Goal: Check status: Check status

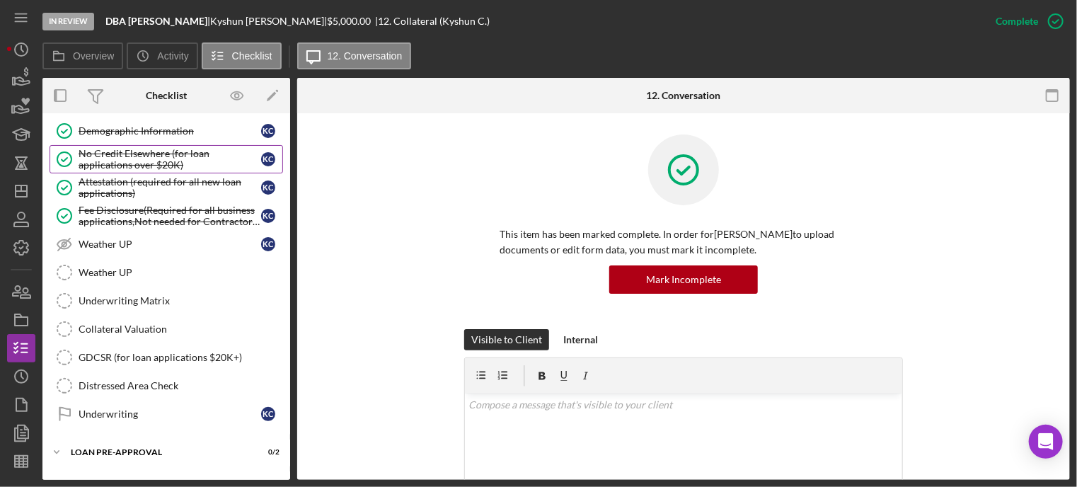
scroll to position [599, 0]
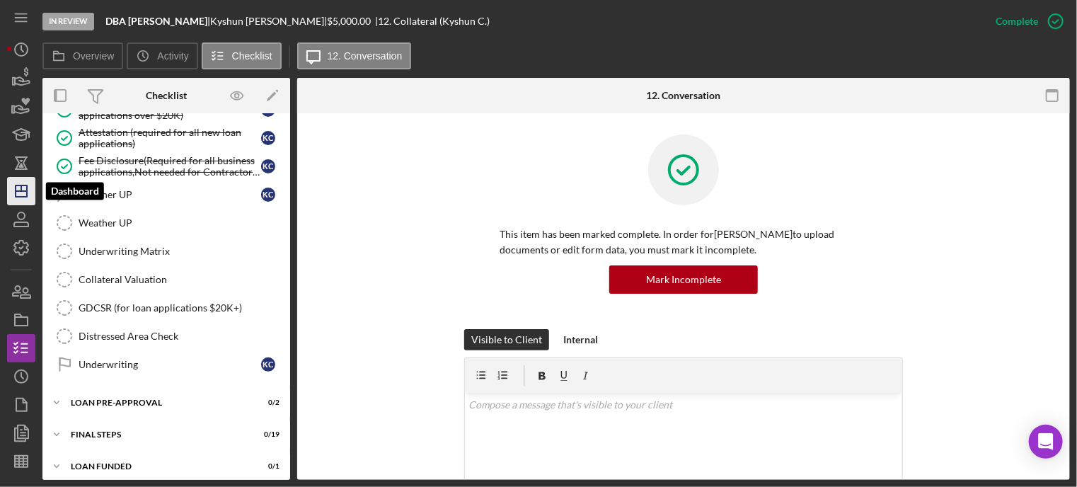
click at [21, 193] on icon "Icon/Dashboard" at bounding box center [21, 190] width 35 height 35
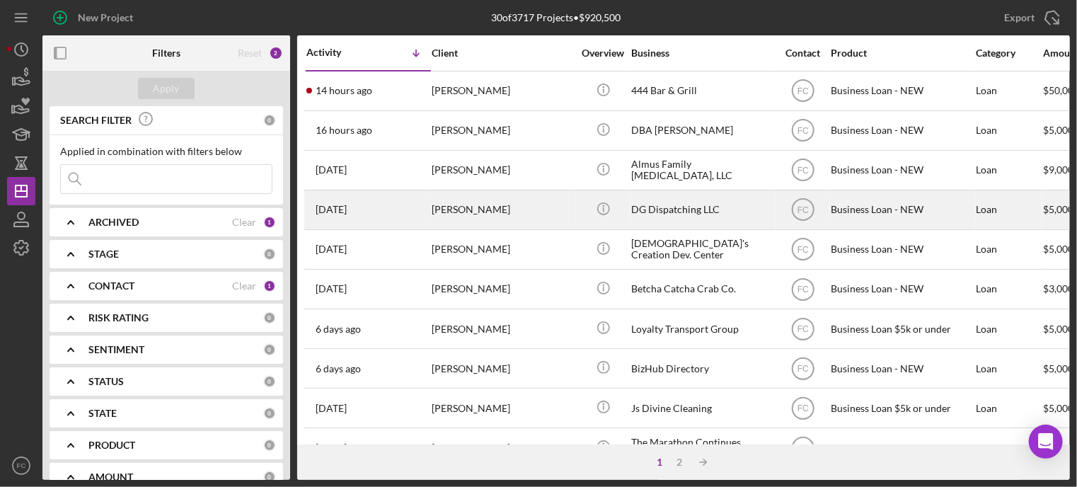
scroll to position [71, 0]
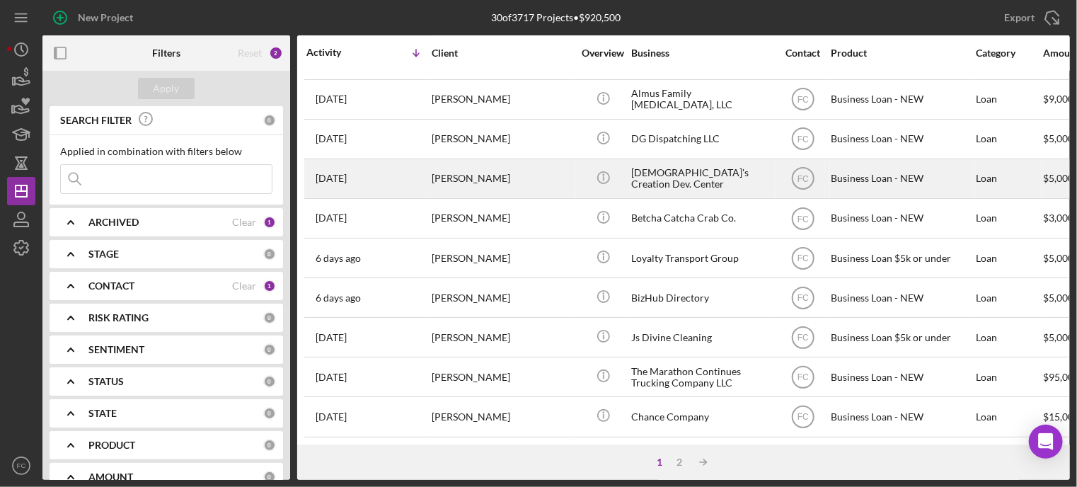
click at [402, 176] on div "[DATE] [PERSON_NAME]" at bounding box center [369, 179] width 124 height 38
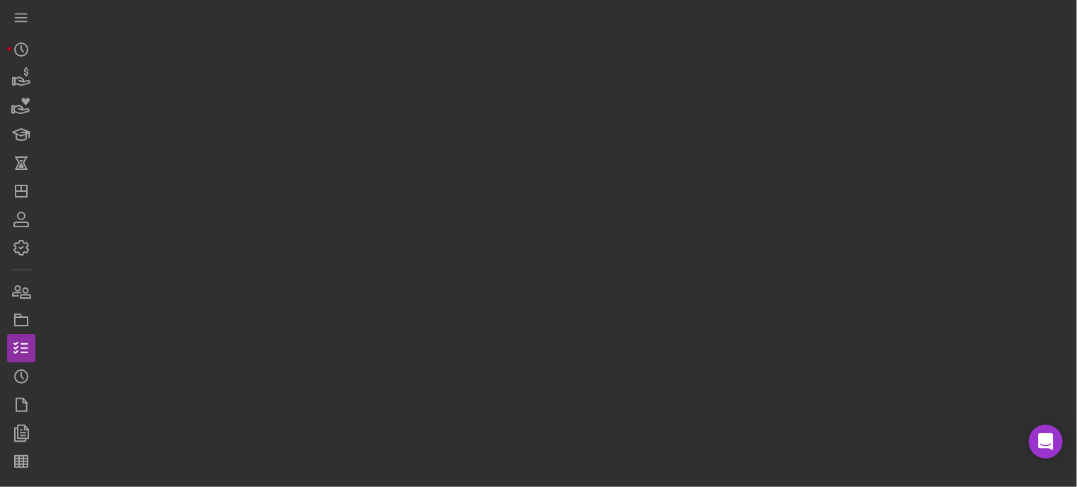
click at [402, 176] on div at bounding box center [556, 240] width 1028 height 480
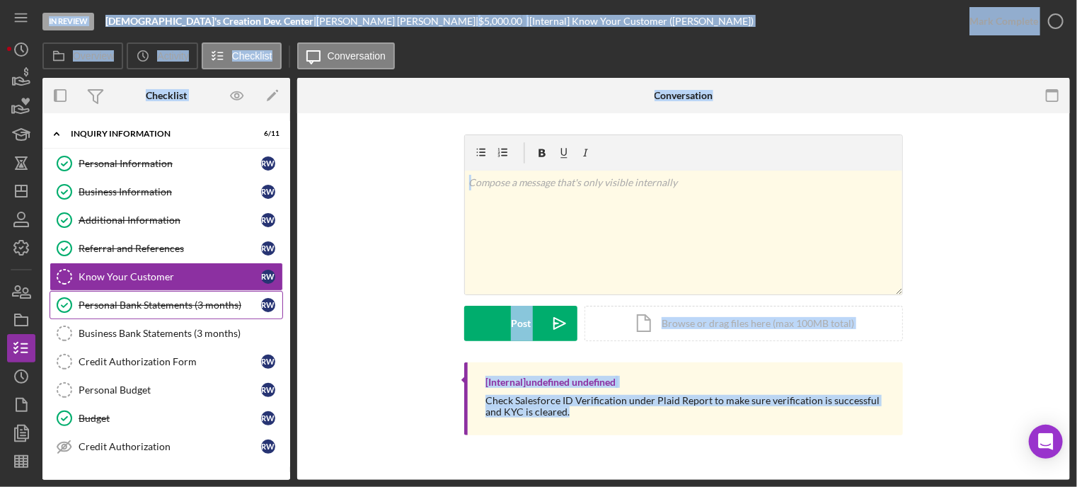
click at [132, 301] on div "Personal Bank Statements (3 months)" at bounding box center [170, 304] width 183 height 11
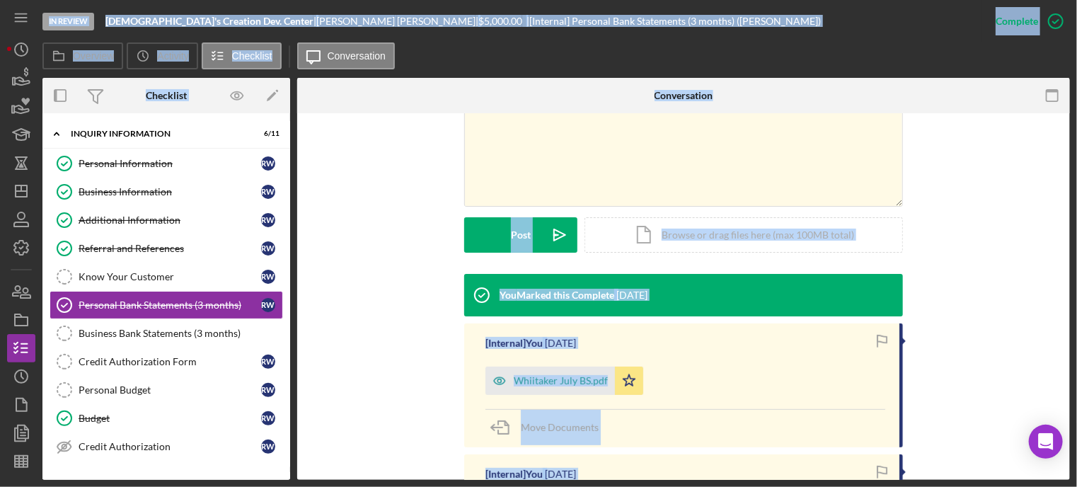
scroll to position [354, 0]
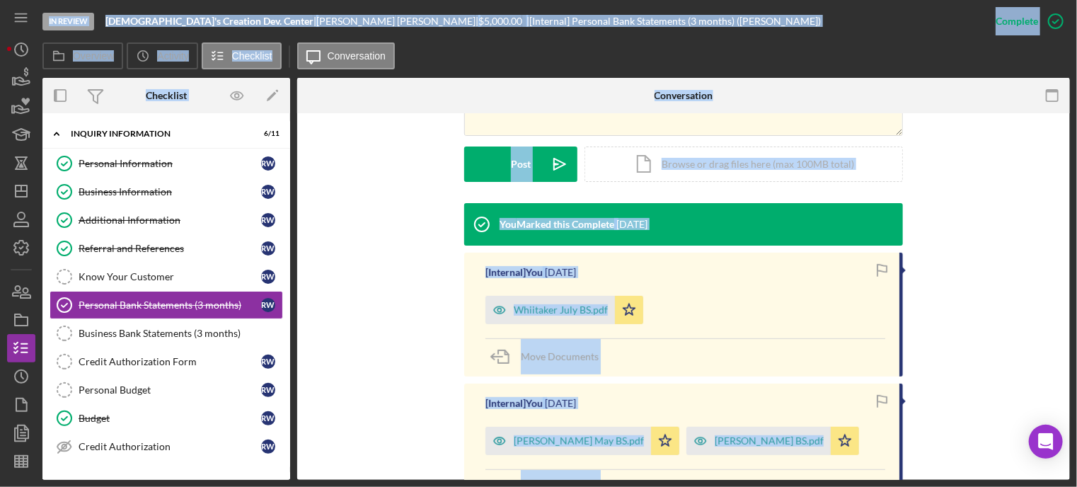
click at [362, 270] on div "You Marked this Complete [DATE] [Internal] You [DATE] [PERSON_NAME] July BS.pdf…" at bounding box center [684, 400] width 731 height 394
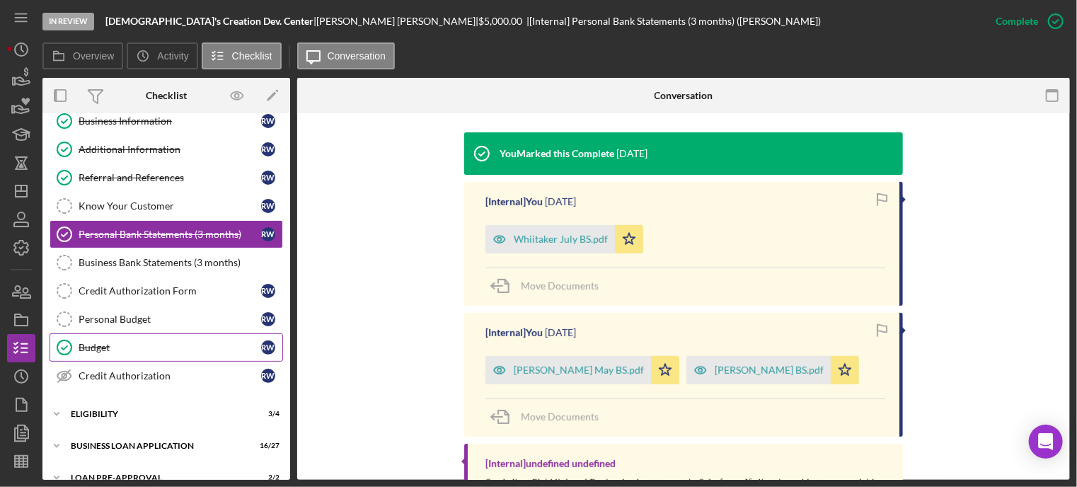
scroll to position [142, 0]
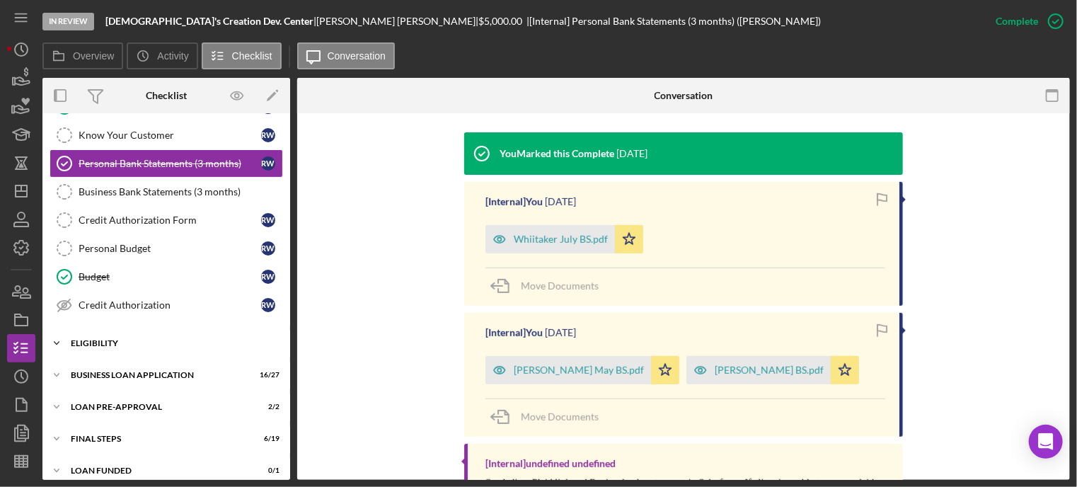
click at [143, 348] on div "Icon/Expander ELIGIBILITY 3 / 4" at bounding box center [166, 343] width 248 height 28
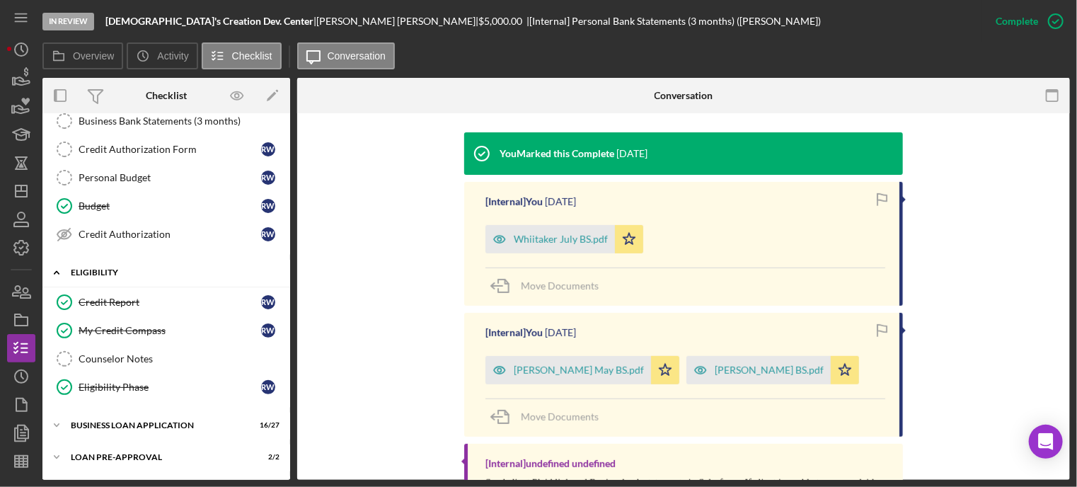
scroll to position [270, 0]
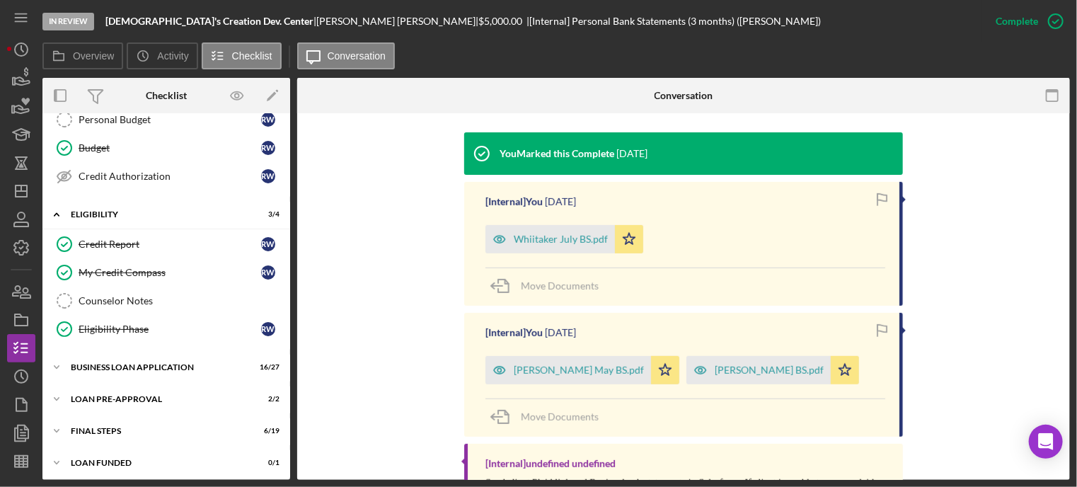
drag, startPoint x: 240, startPoint y: 18, endPoint x: 318, endPoint y: 16, distance: 77.9
click at [318, 16] on div "[DEMOGRAPHIC_DATA]'s Creation Dev. Center | [PERSON_NAME] | $5,000.00 | [Intern…" at bounding box center [463, 21] width 716 height 11
copy div "| [PERSON_NAME]"
click at [91, 427] on div "FINAL STEPS" at bounding box center [172, 431] width 202 height 8
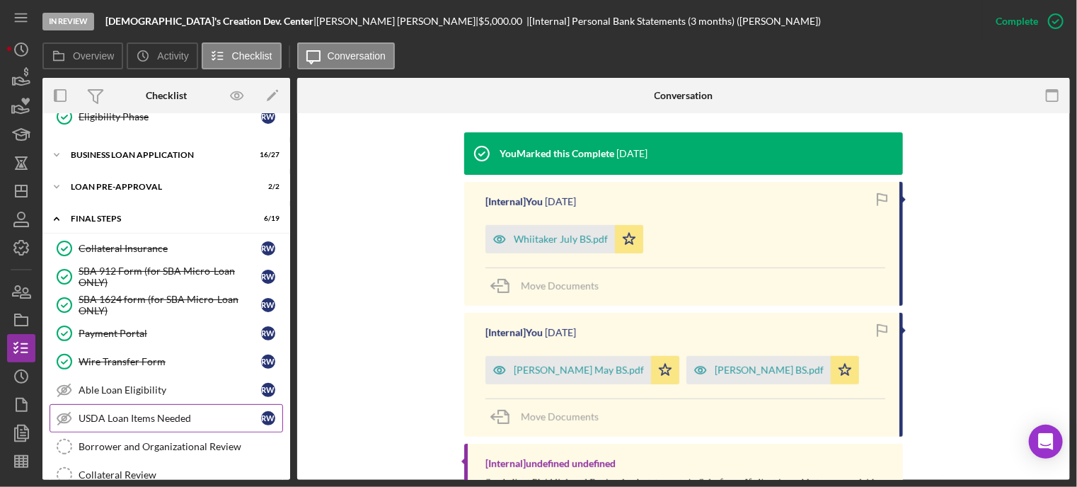
scroll to position [624, 0]
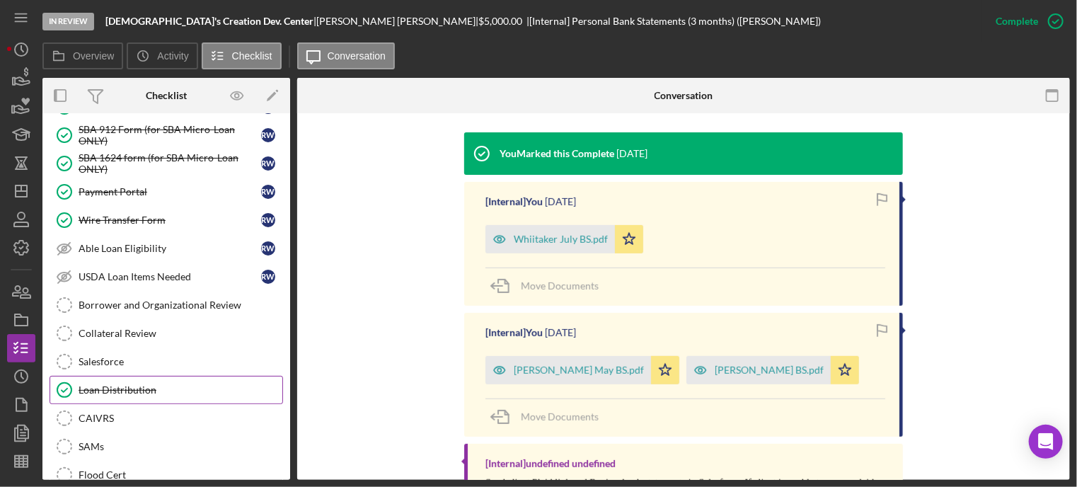
click at [130, 387] on div "Loan Distribution" at bounding box center [181, 389] width 204 height 11
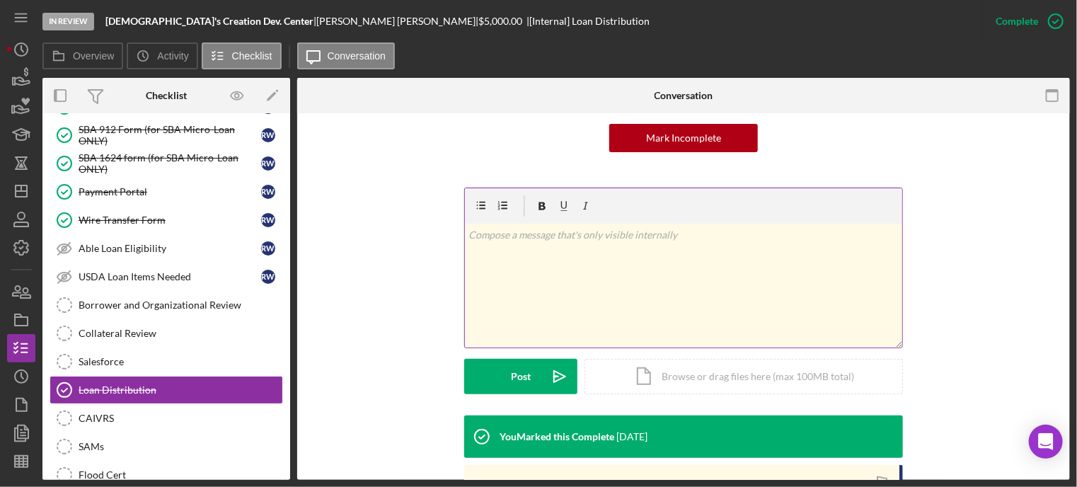
scroll to position [283, 0]
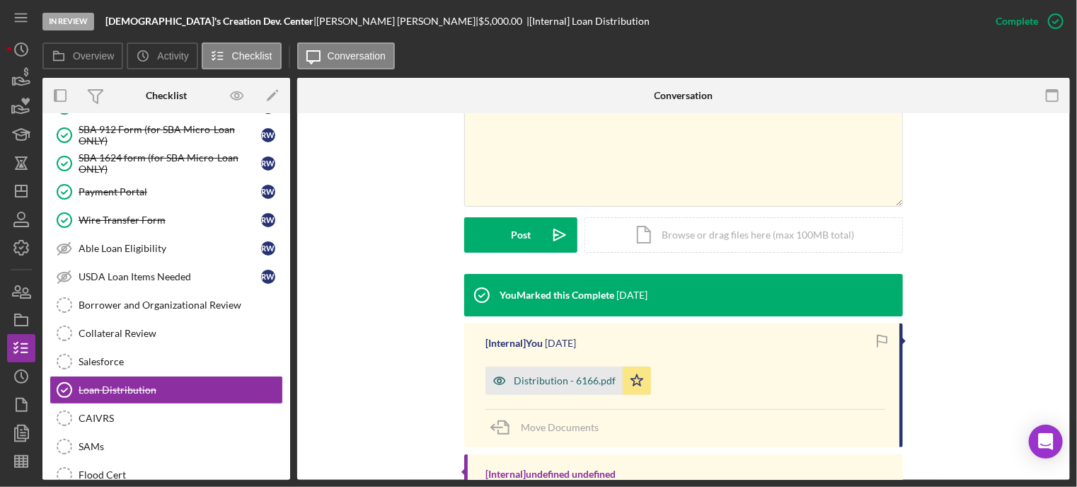
click at [560, 381] on div "Distribution - 6166.pdf" at bounding box center [565, 380] width 102 height 11
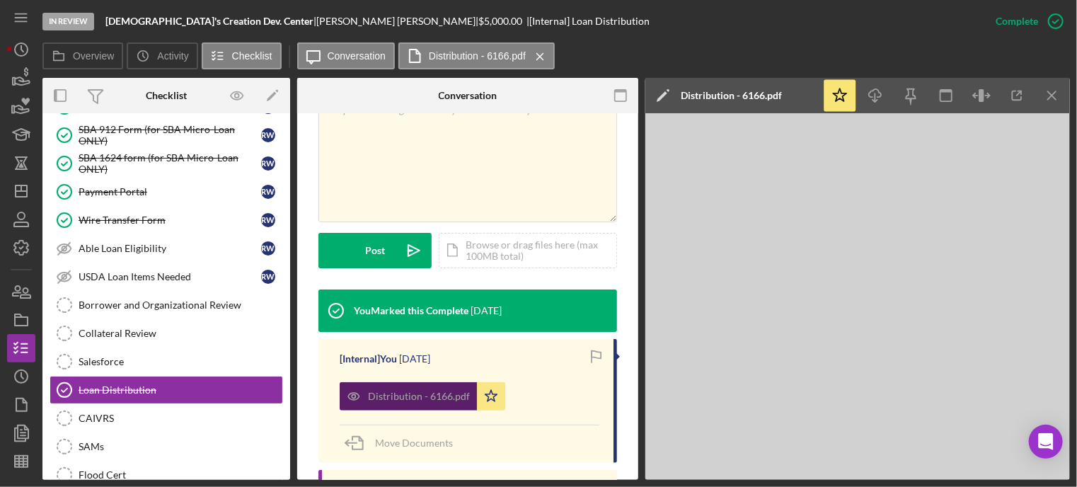
scroll to position [299, 0]
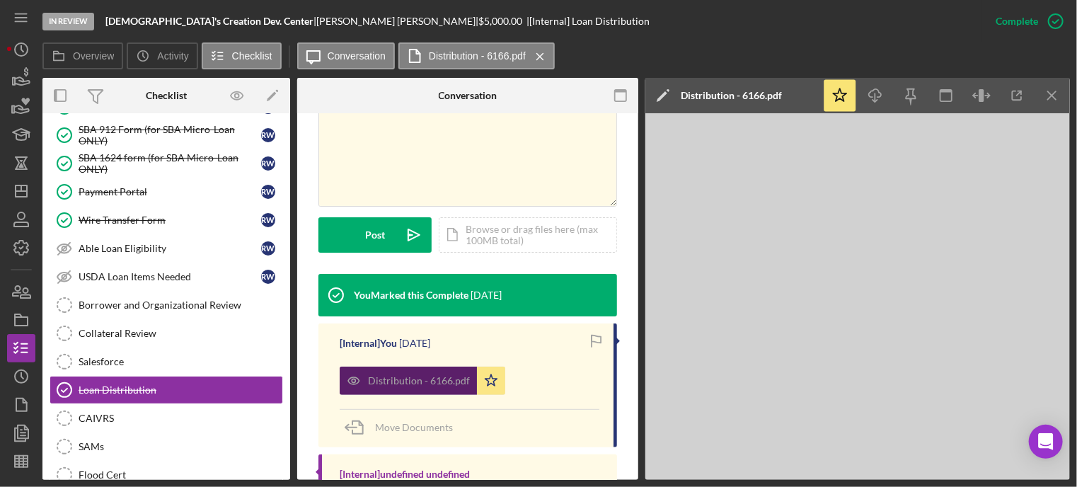
click at [560, 381] on div "Distribution - 6166.pdf Icon/Star" at bounding box center [470, 377] width 260 height 35
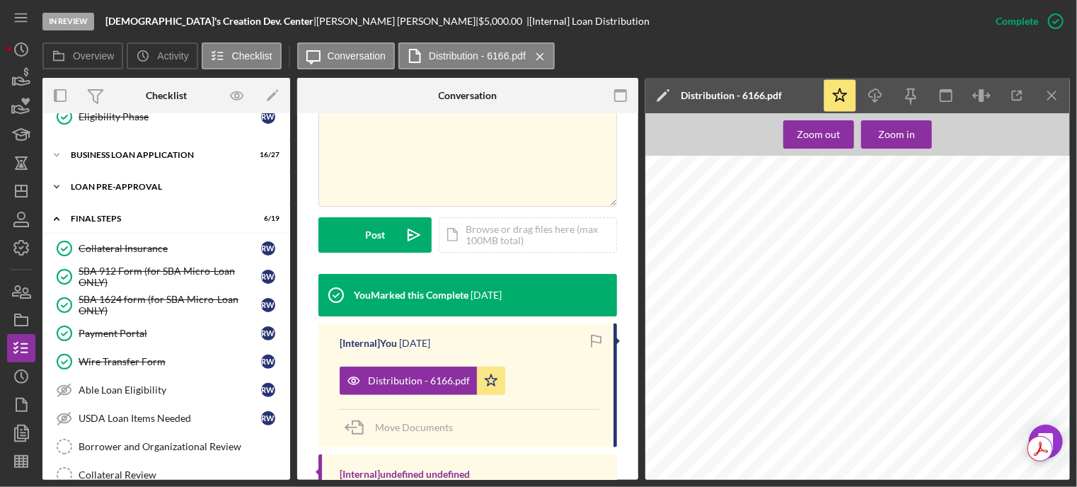
scroll to position [412, 0]
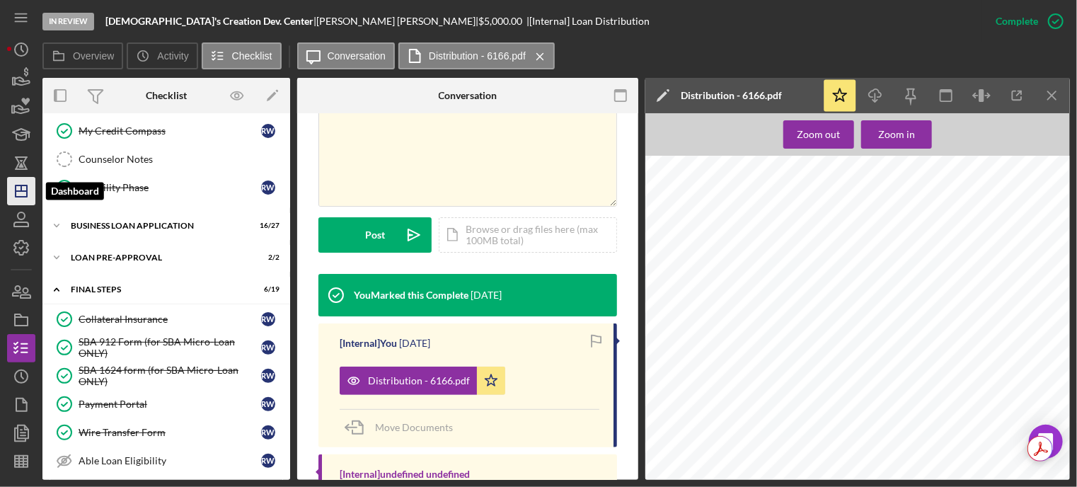
click at [24, 194] on icon "Icon/Dashboard" at bounding box center [21, 190] width 35 height 35
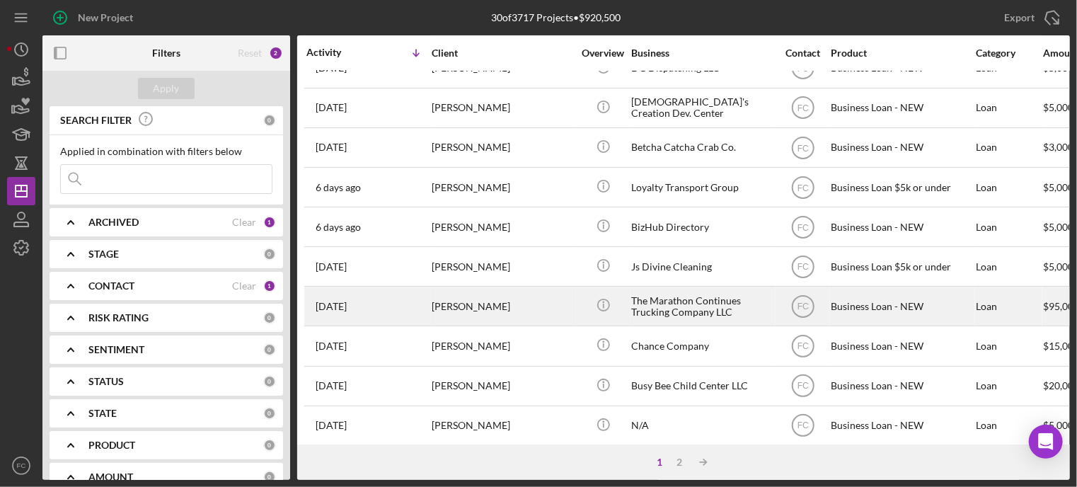
scroll to position [71, 0]
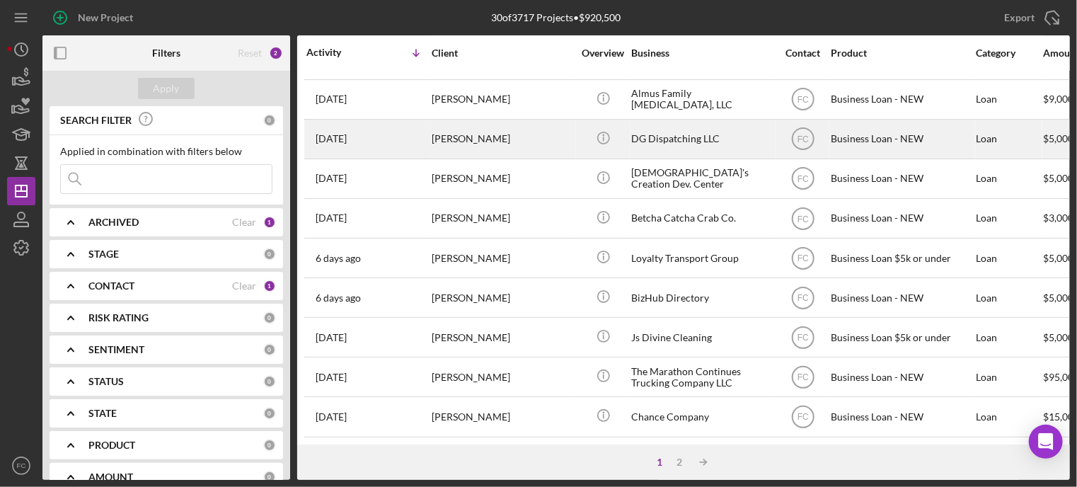
click at [380, 147] on div "[DATE] [PERSON_NAME]" at bounding box center [369, 139] width 124 height 38
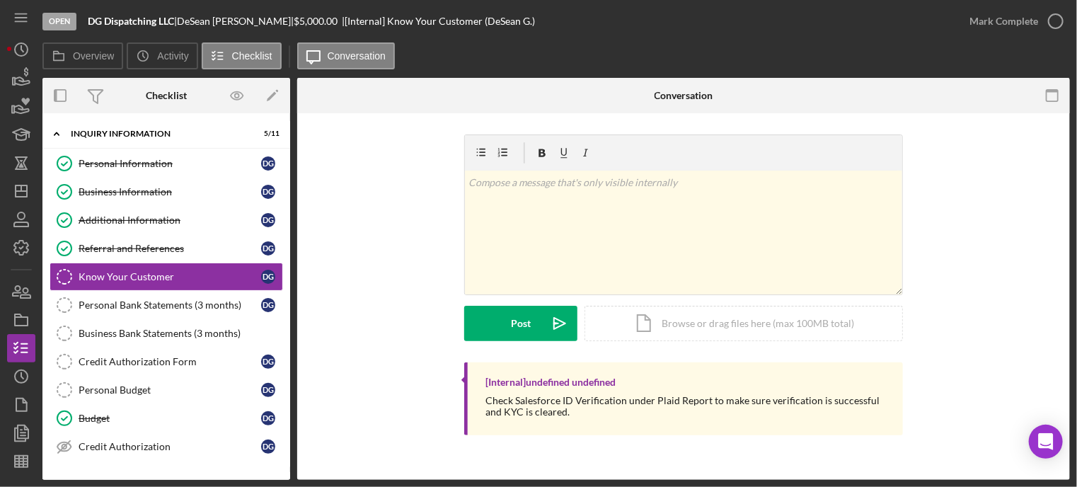
drag, startPoint x: 380, startPoint y: 147, endPoint x: 1017, endPoint y: 201, distance: 638.7
click at [1017, 201] on div "v Color teal Color pink Remove color Add row above Add row below Add column bef…" at bounding box center [684, 249] width 731 height 228
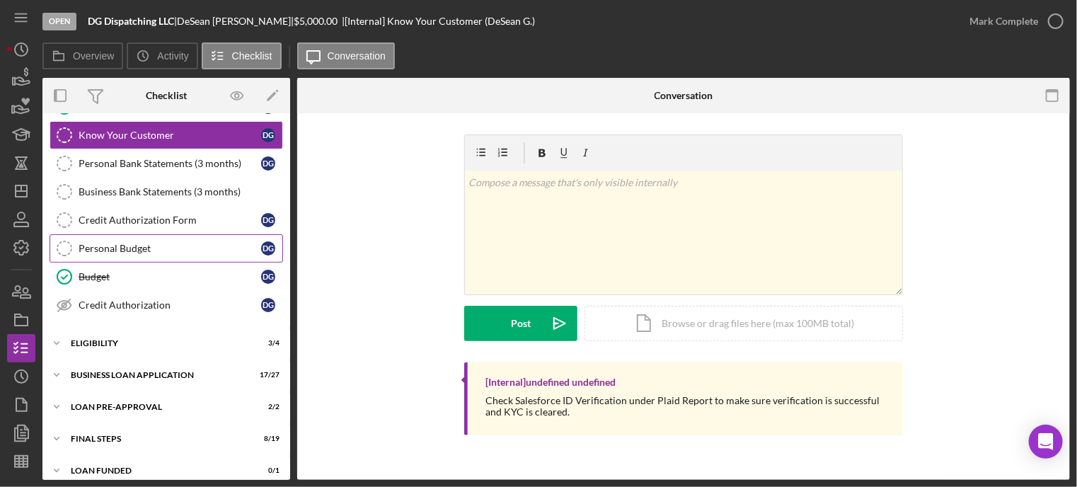
scroll to position [150, 0]
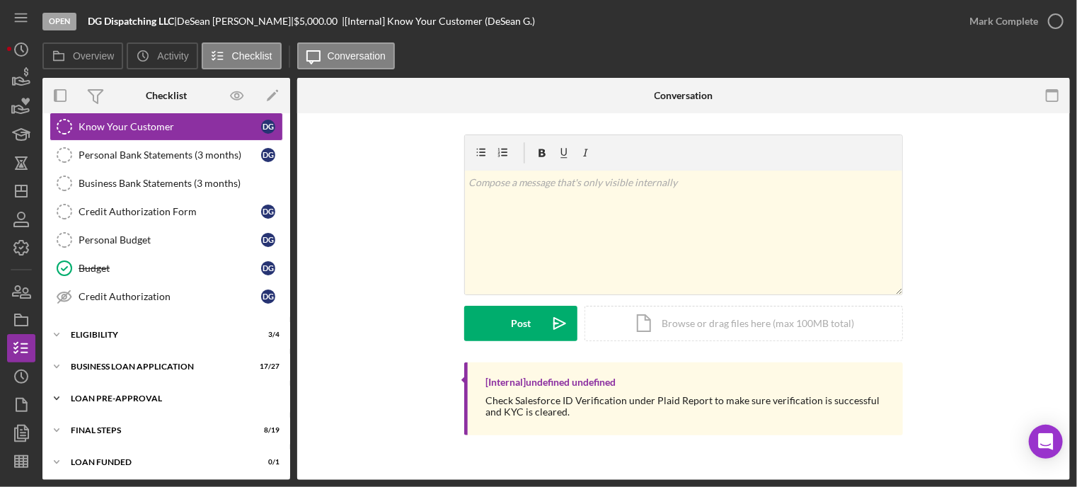
click at [96, 397] on div "LOAN PRE-APPROVAL" at bounding box center [172, 398] width 202 height 8
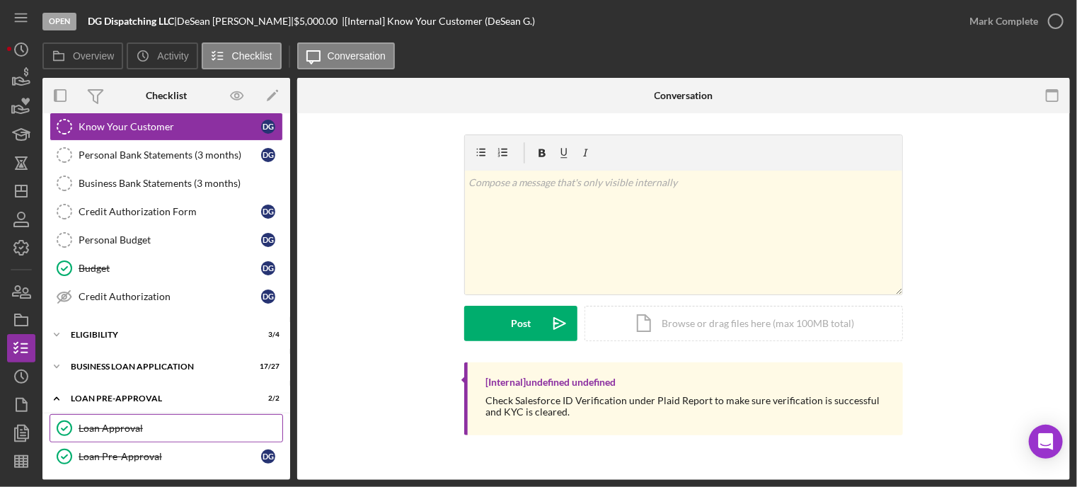
click at [103, 416] on link "Loan Approval Loan Approval" at bounding box center [167, 428] width 234 height 28
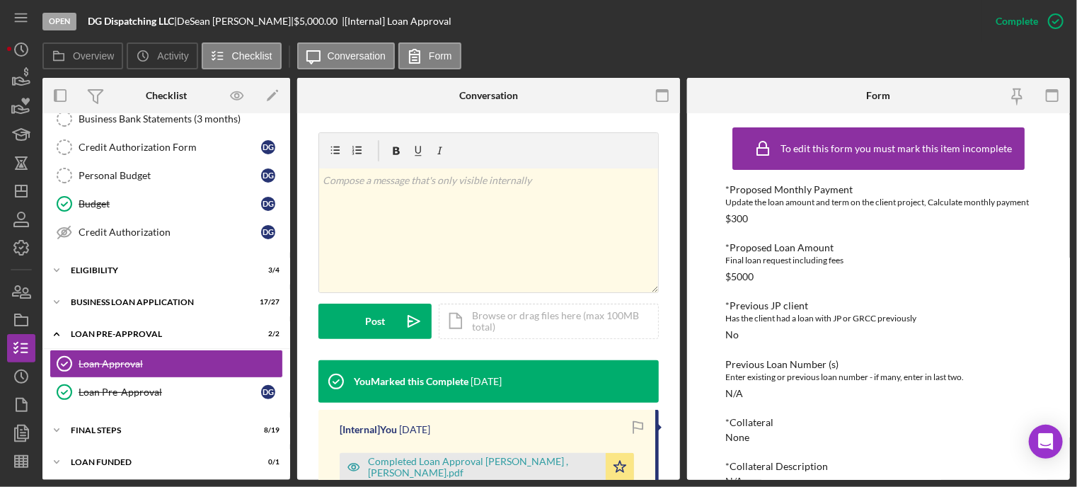
scroll to position [283, 0]
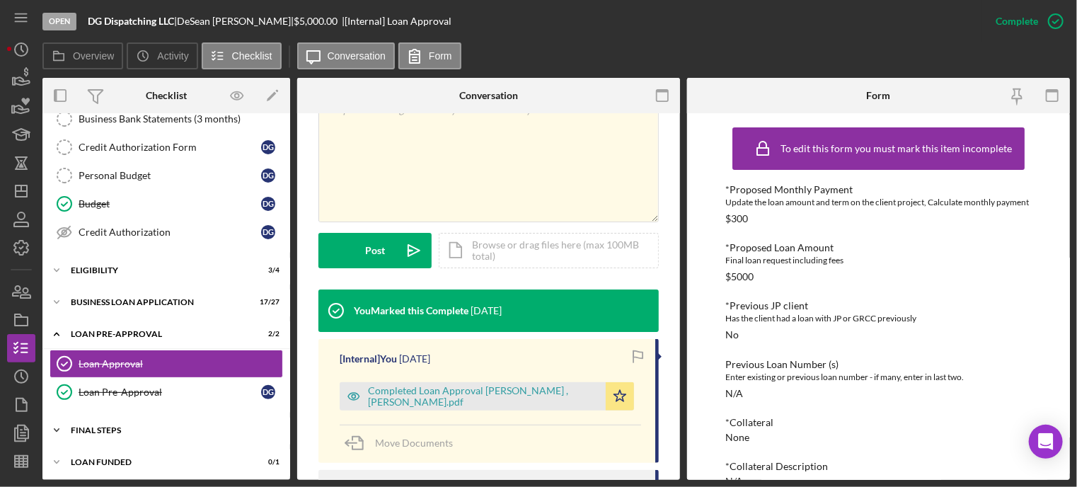
click at [99, 428] on div "FINAL STEPS" at bounding box center [172, 430] width 202 height 8
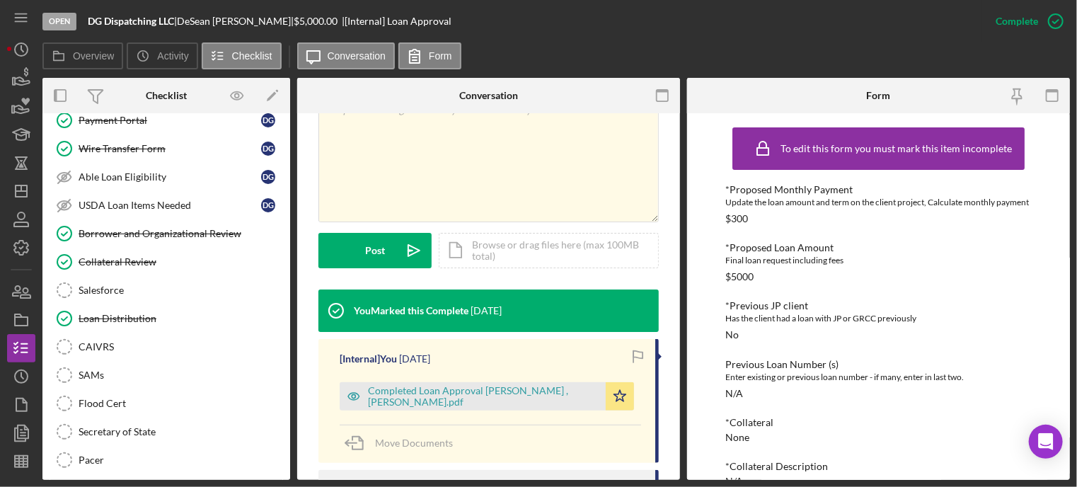
scroll to position [710, 0]
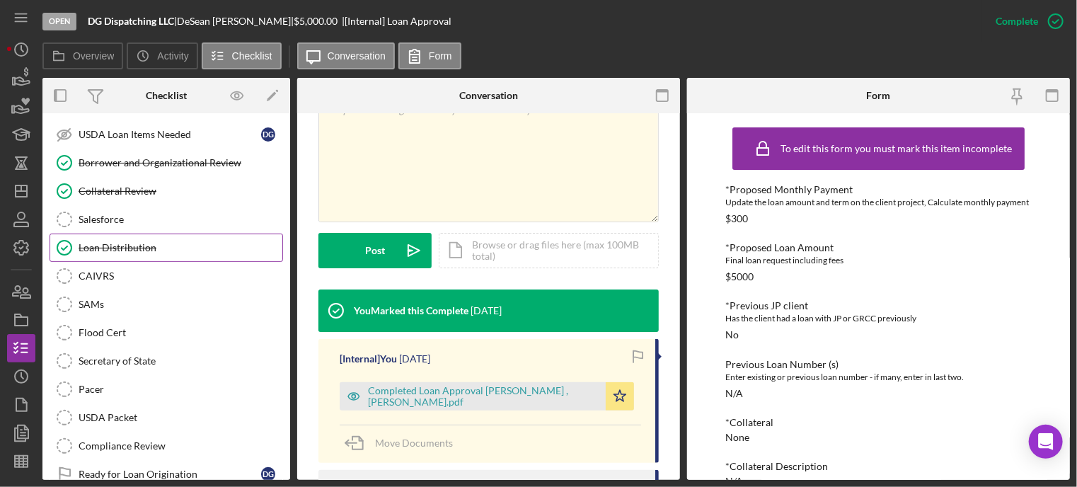
click at [142, 234] on link "Loan Distribution Loan Distribution" at bounding box center [167, 248] width 234 height 28
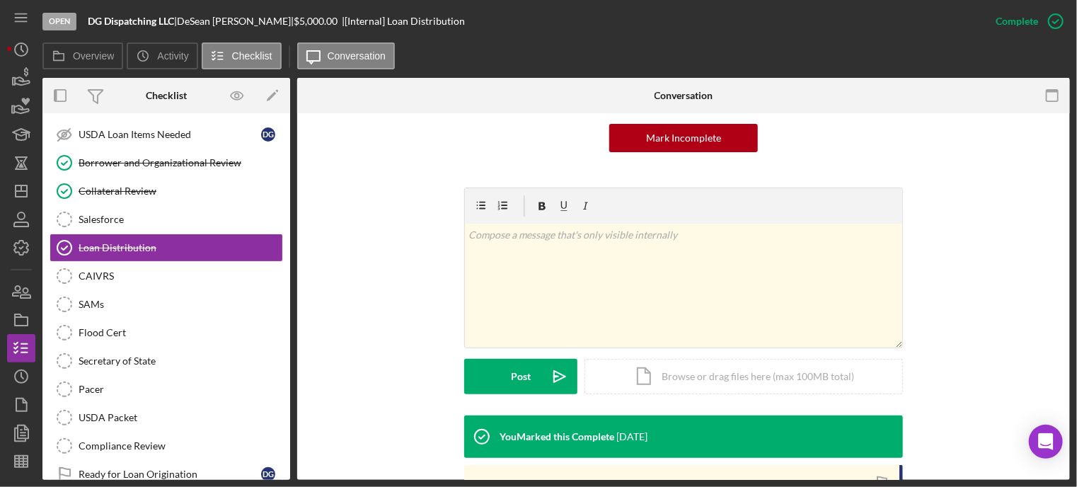
scroll to position [283, 0]
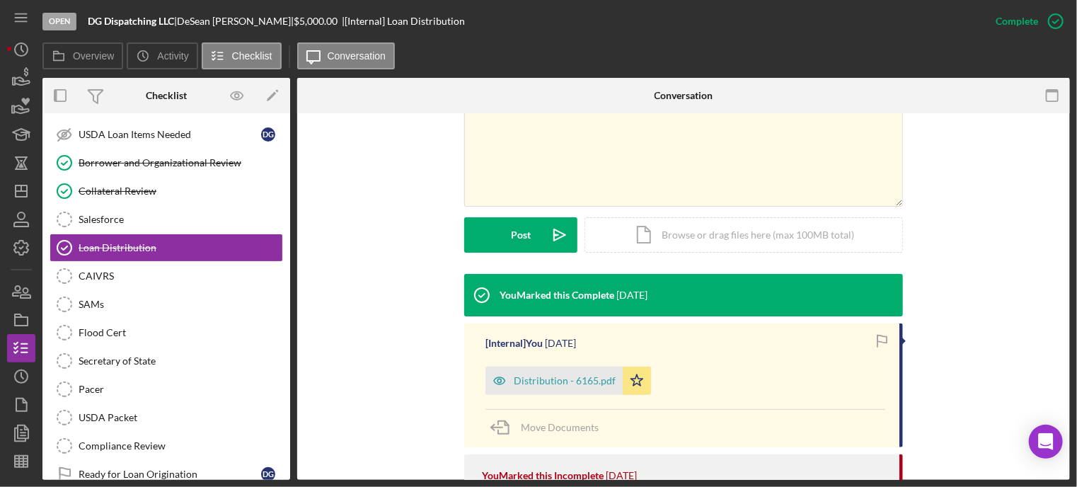
click at [979, 234] on div "v Color teal Color pink Remove color Add row above Add row below Add column bef…" at bounding box center [684, 160] width 731 height 228
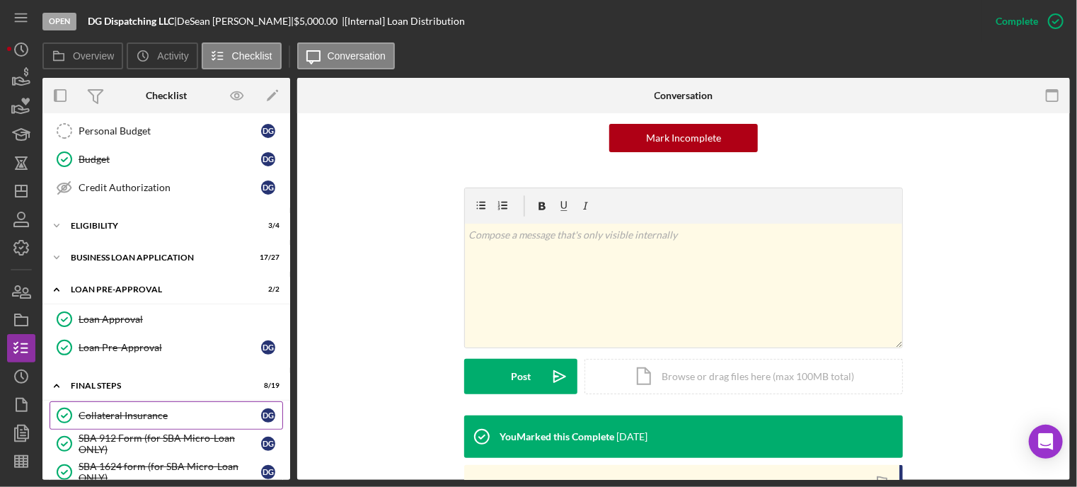
scroll to position [188, 0]
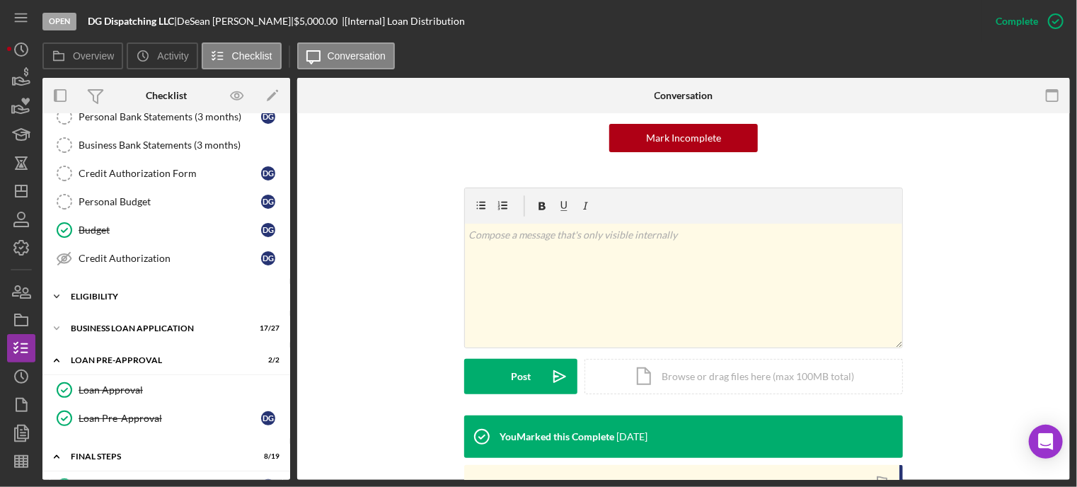
click at [108, 292] on div "ELIGIBILITY" at bounding box center [172, 296] width 202 height 8
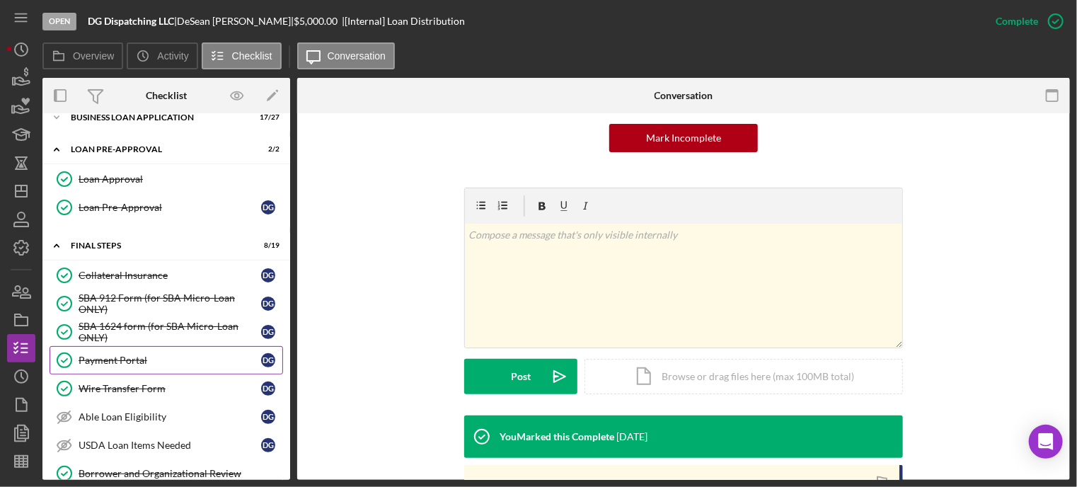
scroll to position [450, 0]
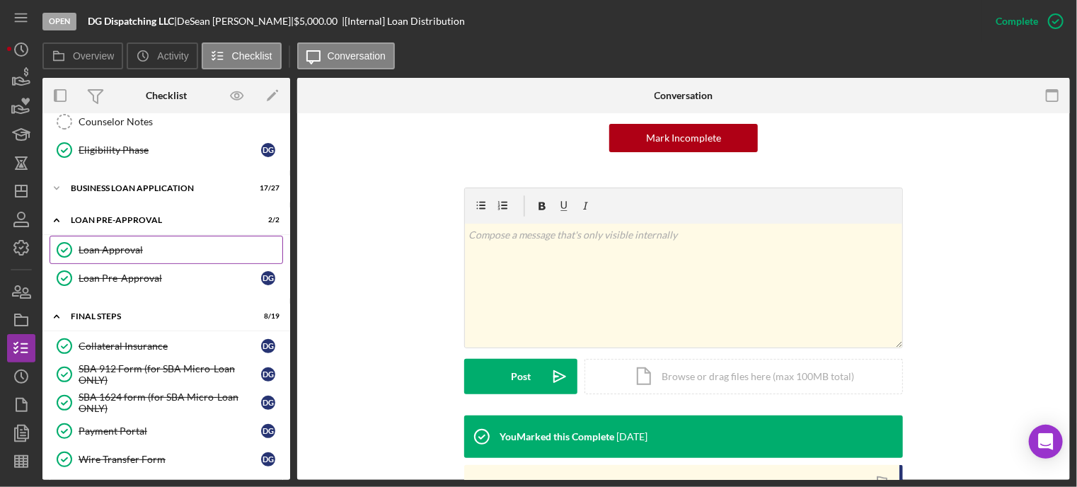
click at [161, 244] on div "Loan Approval" at bounding box center [181, 249] width 204 height 11
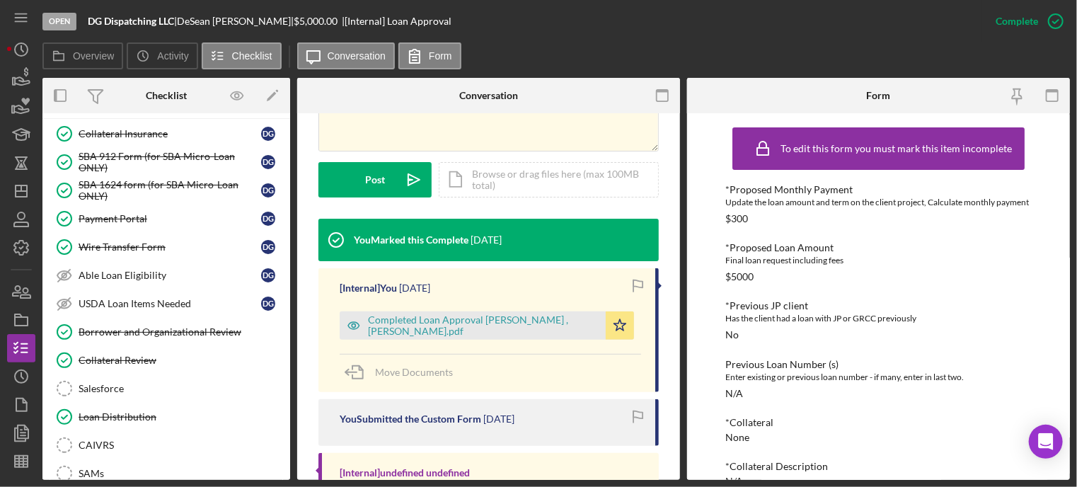
scroll to position [733, 0]
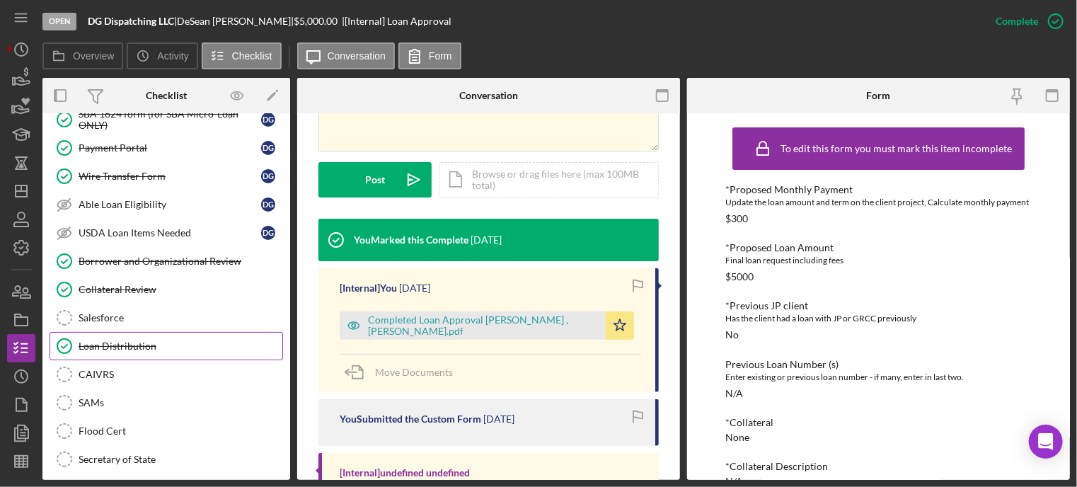
click at [147, 341] on div "Loan Distribution" at bounding box center [181, 346] width 204 height 11
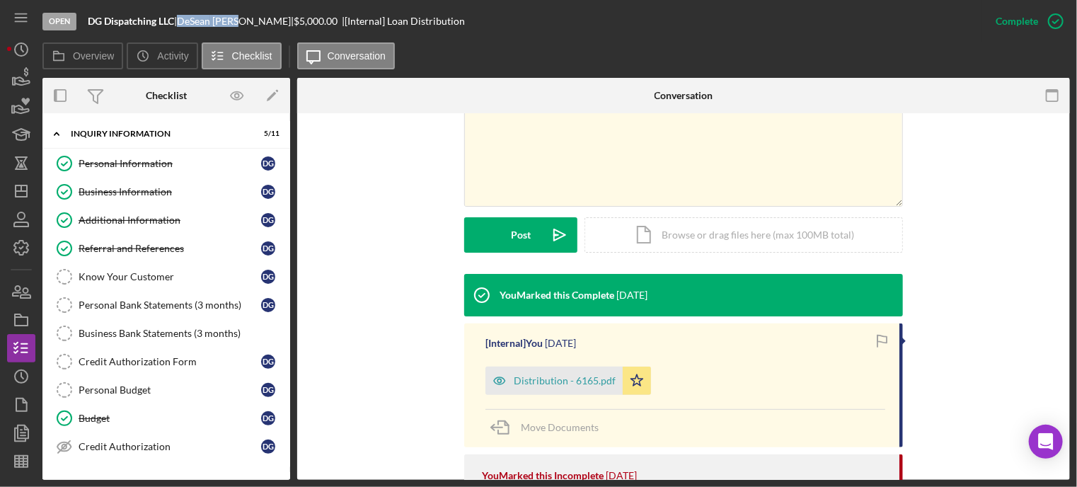
drag, startPoint x: 187, startPoint y: 18, endPoint x: 250, endPoint y: 21, distance: 63.1
click at [246, 21] on div "[PERSON_NAME] |" at bounding box center [235, 21] width 117 height 11
click at [259, 21] on div "[PERSON_NAME] |" at bounding box center [235, 21] width 117 height 11
drag, startPoint x: 187, startPoint y: 13, endPoint x: 259, endPoint y: 20, distance: 72.5
click at [259, 20] on div "Open DG Dispatching LLC | [PERSON_NAME] | $5,000.00 | [Internal] Loan Distribut…" at bounding box center [511, 21] width 939 height 42
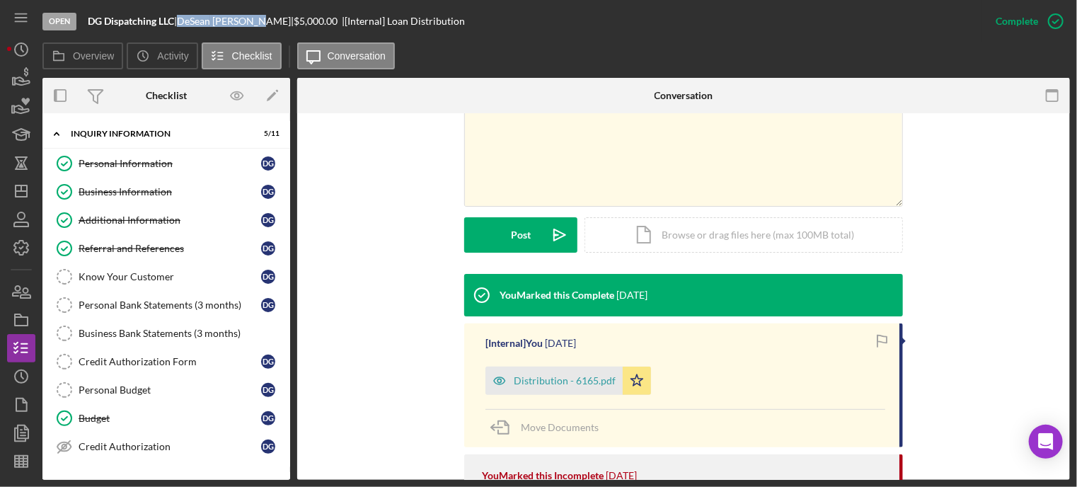
copy div "[PERSON_NAME]"
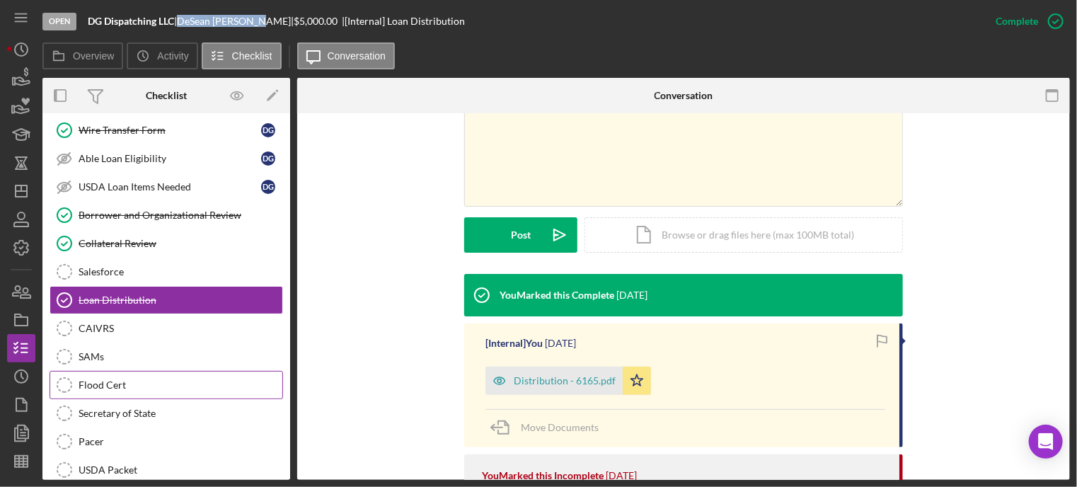
scroll to position [874, 0]
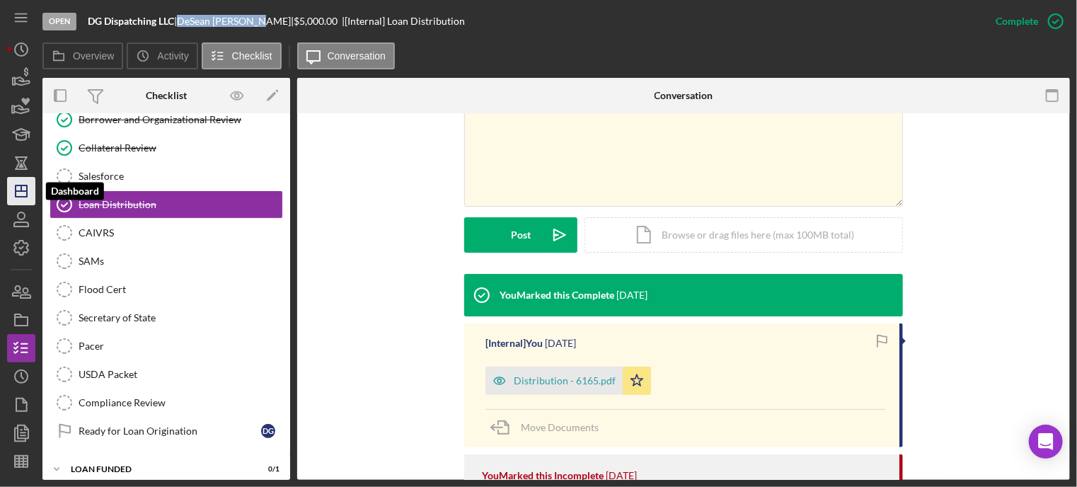
click at [17, 186] on polygon "button" at bounding box center [21, 190] width 11 height 11
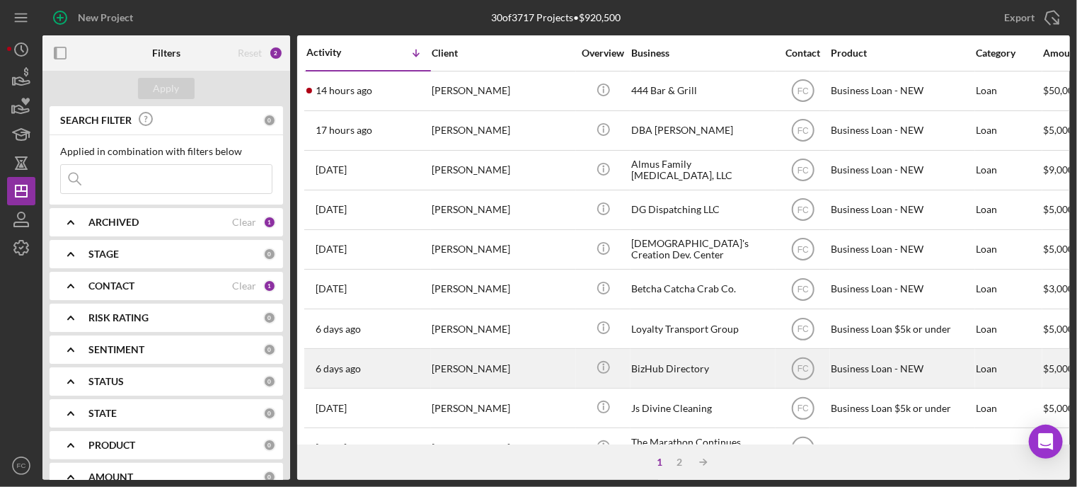
scroll to position [71, 0]
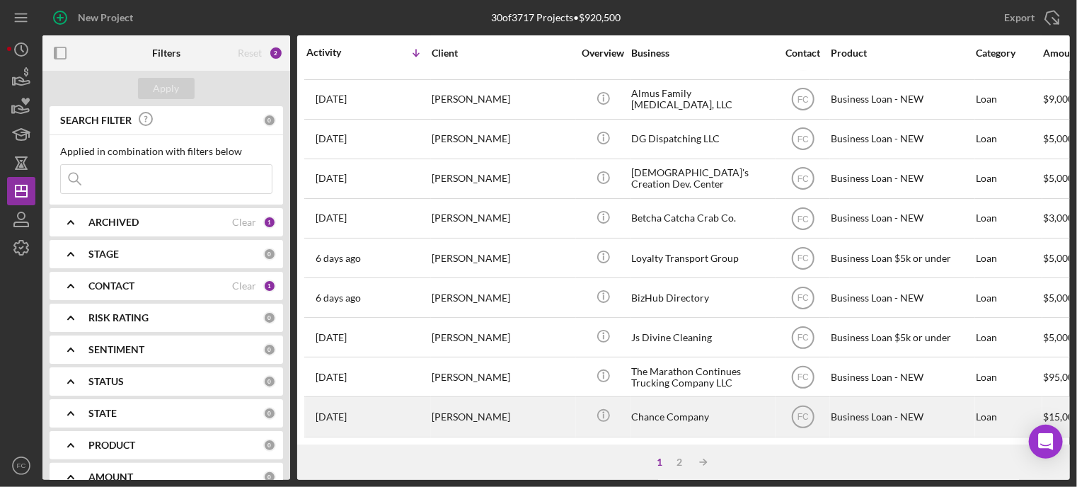
click at [396, 416] on div "[DATE] [PERSON_NAME]" at bounding box center [369, 417] width 124 height 38
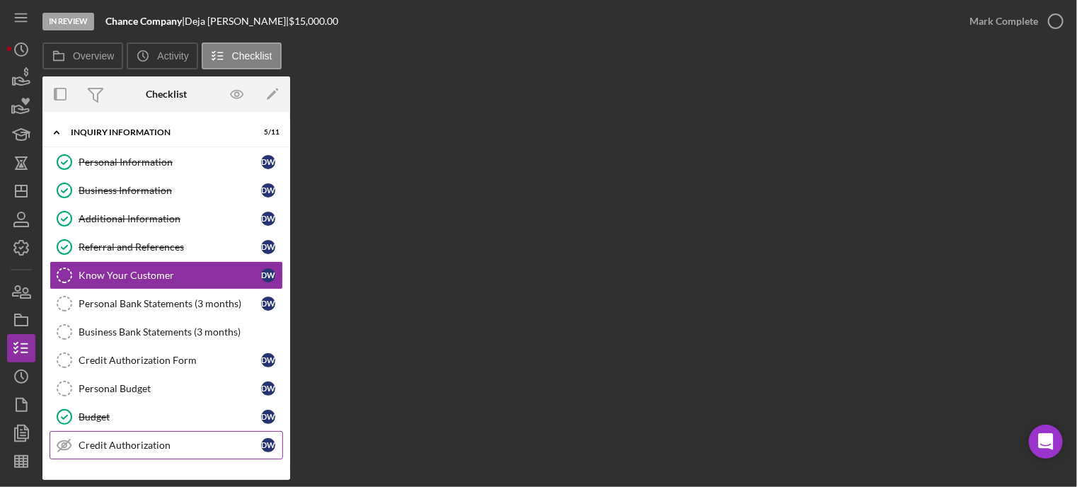
scroll to position [142, 0]
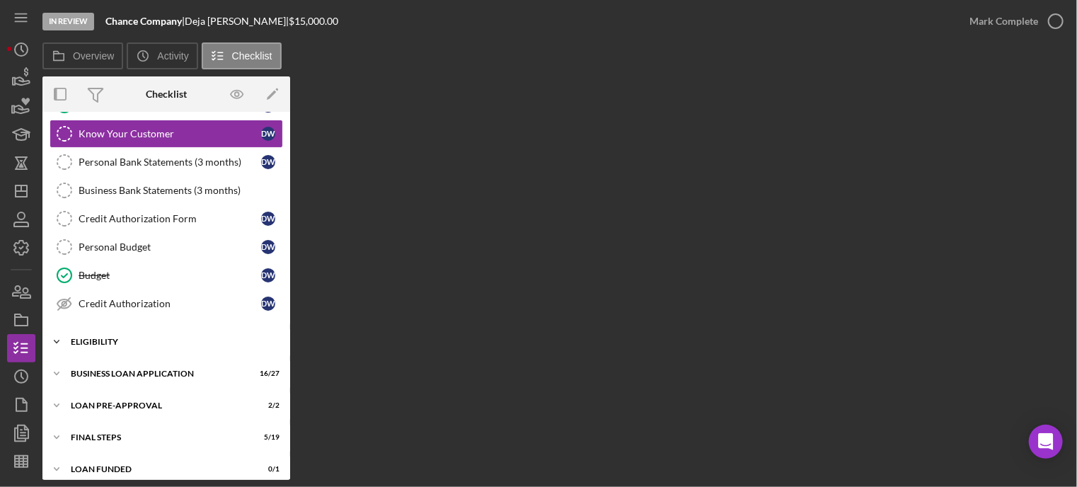
click at [122, 344] on div "Icon/Expander ELIGIBILITY 3 / 4" at bounding box center [166, 342] width 248 height 28
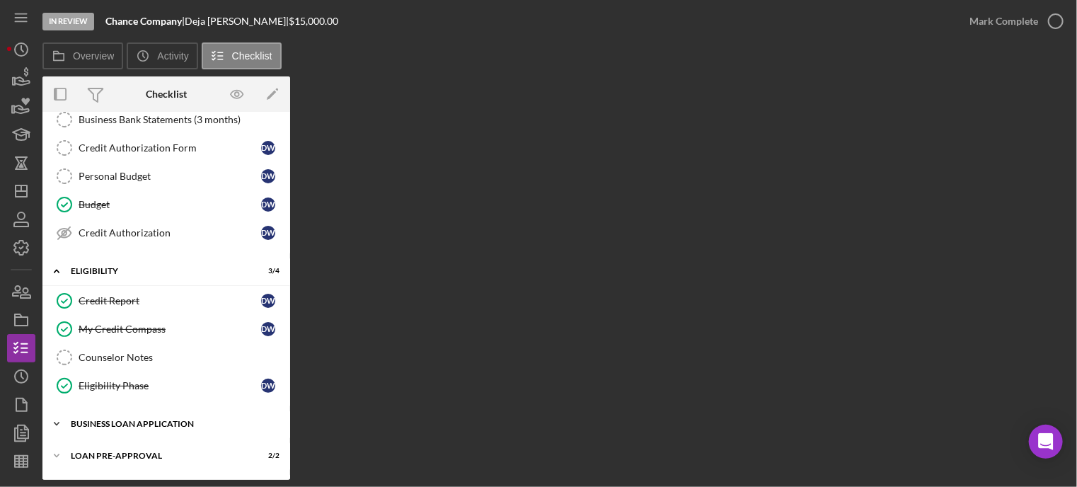
scroll to position [269, 0]
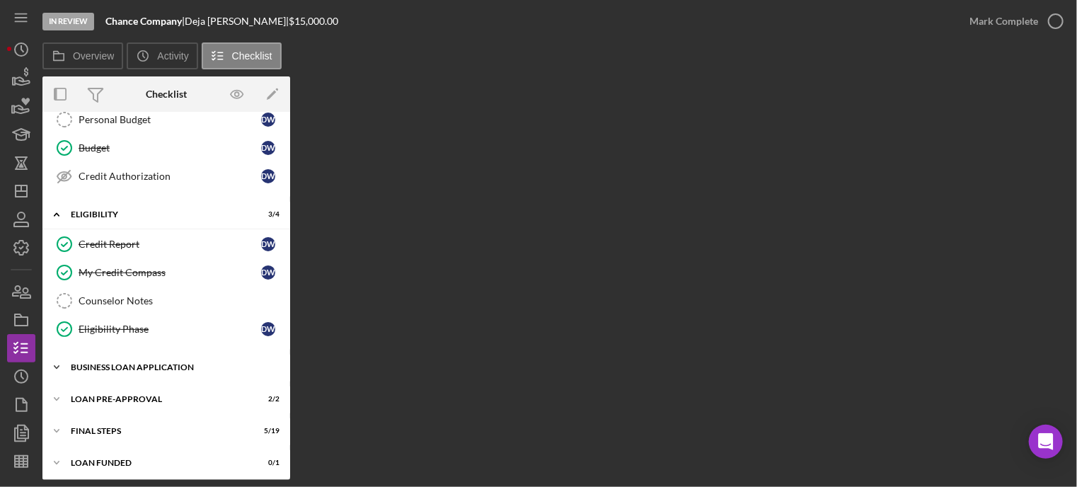
click at [120, 367] on div "Icon/Expander BUSINESS LOAN APPLICATION 16 / 27" at bounding box center [166, 367] width 248 height 28
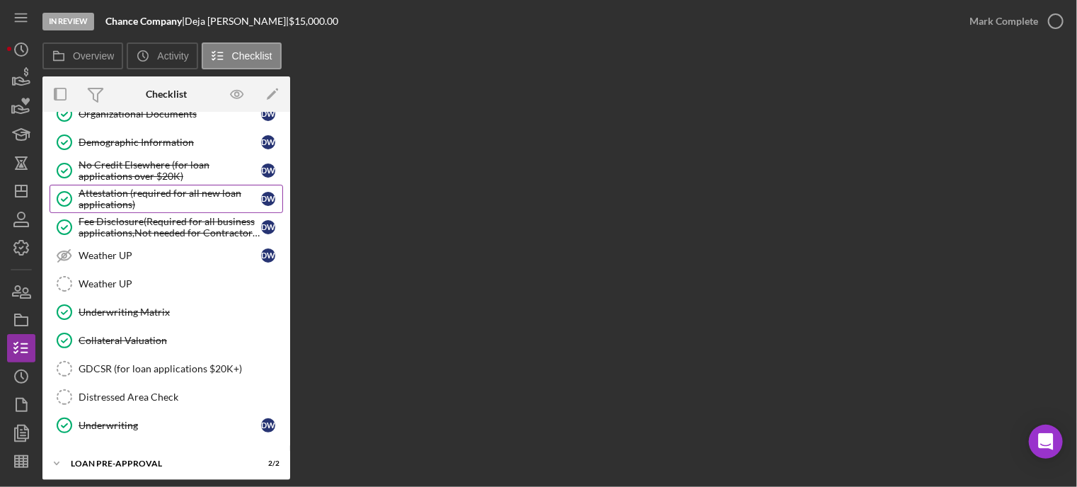
scroll to position [1034, 0]
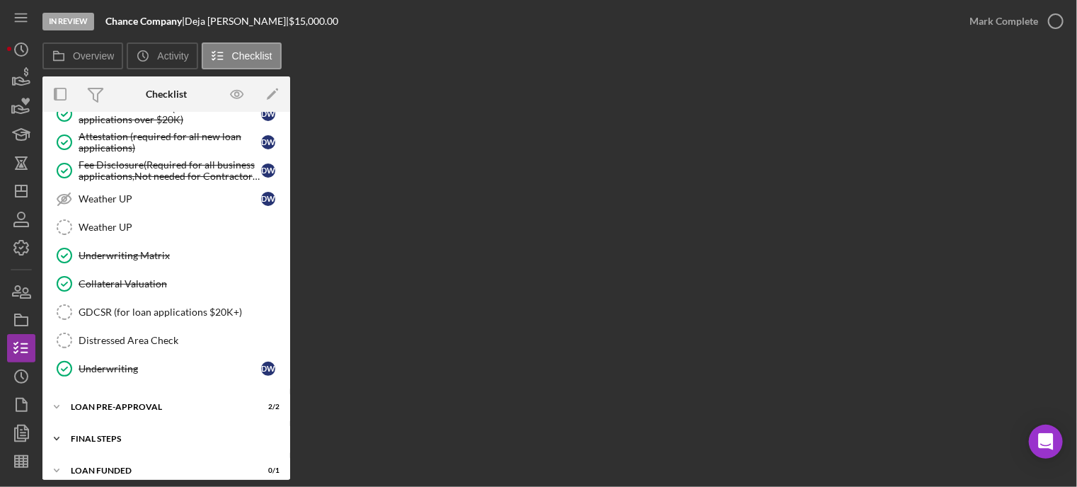
click at [117, 435] on div "FINAL STEPS" at bounding box center [172, 439] width 202 height 8
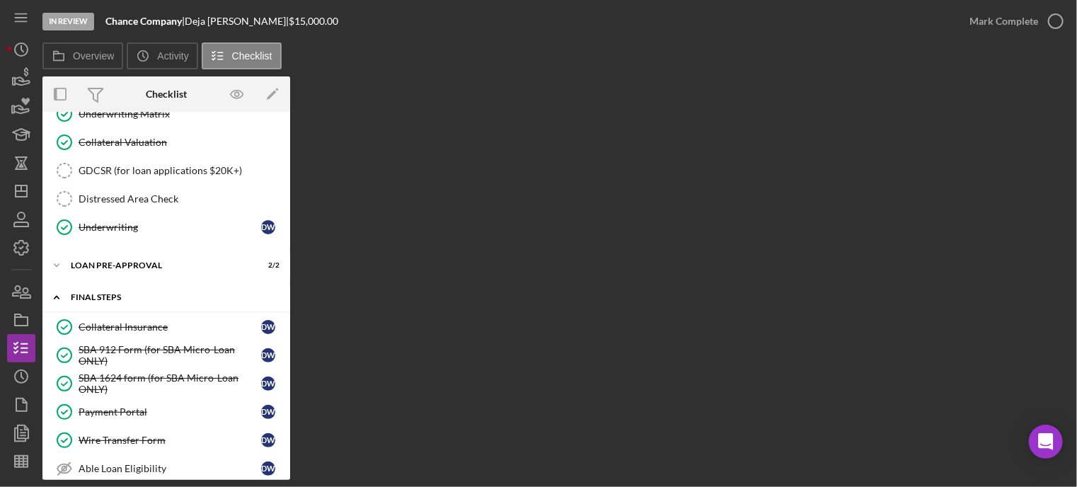
scroll to position [1317, 0]
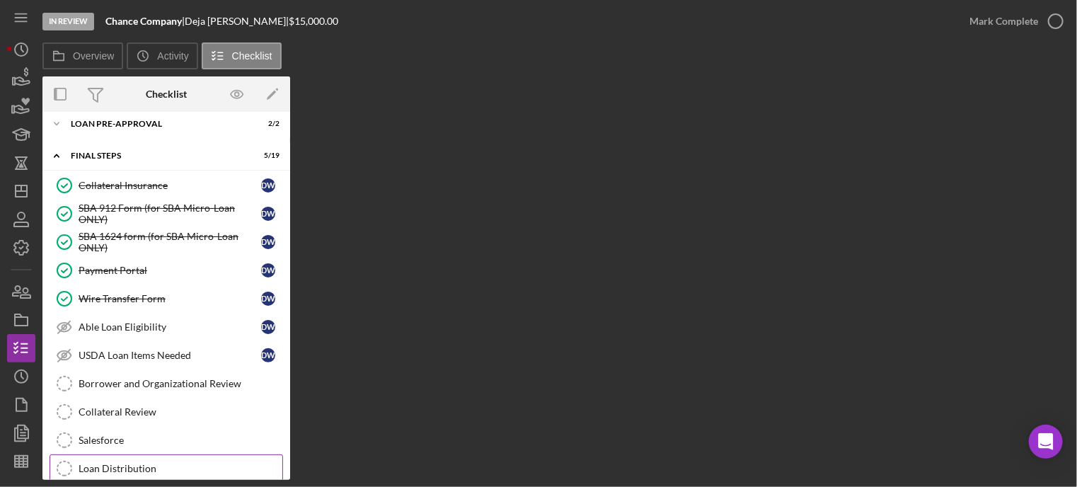
click at [152, 454] on link "Loan Distribution Loan Distribution" at bounding box center [167, 468] width 234 height 28
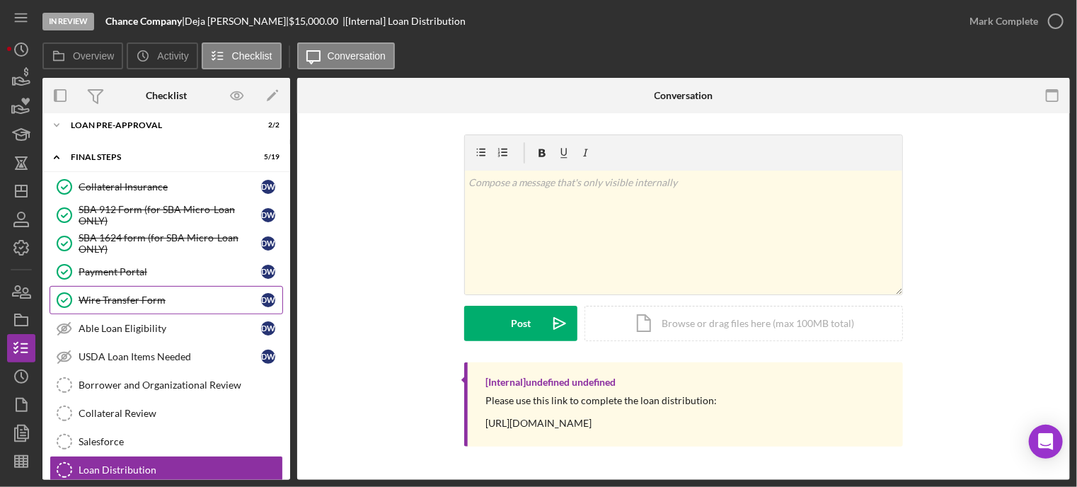
scroll to position [1175, 0]
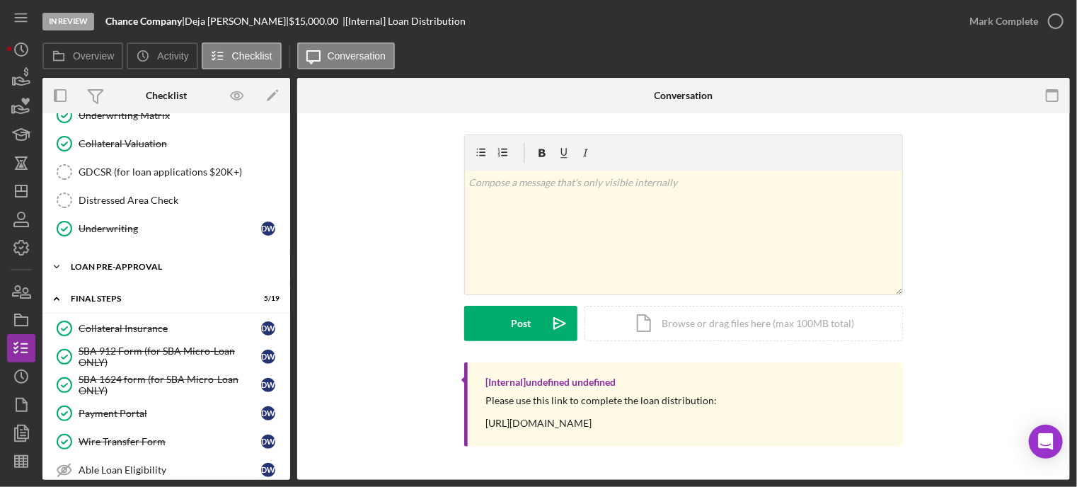
click at [132, 261] on div "Icon/Expander LOAN PRE-APPROVAL 2 / 2" at bounding box center [166, 267] width 248 height 28
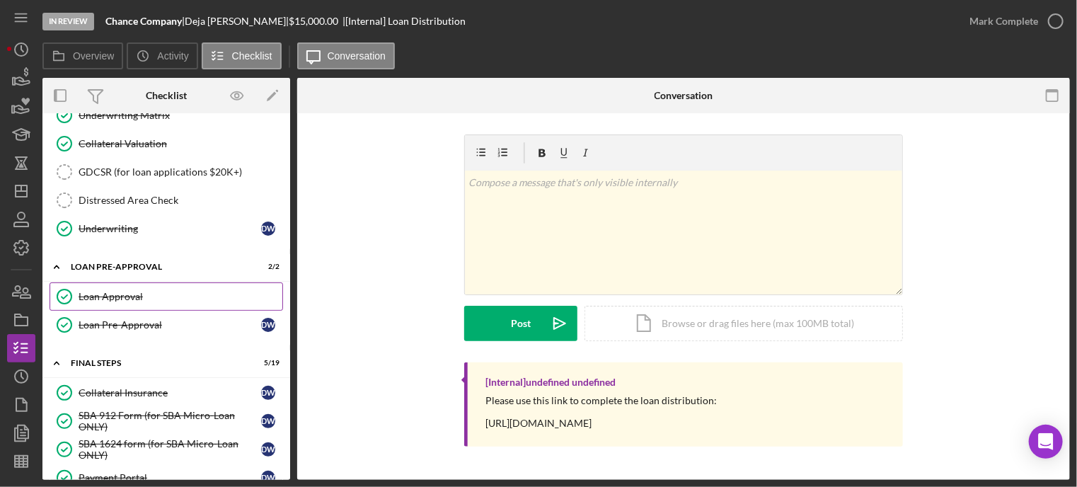
click at [128, 291] on div "Loan Approval" at bounding box center [181, 296] width 204 height 11
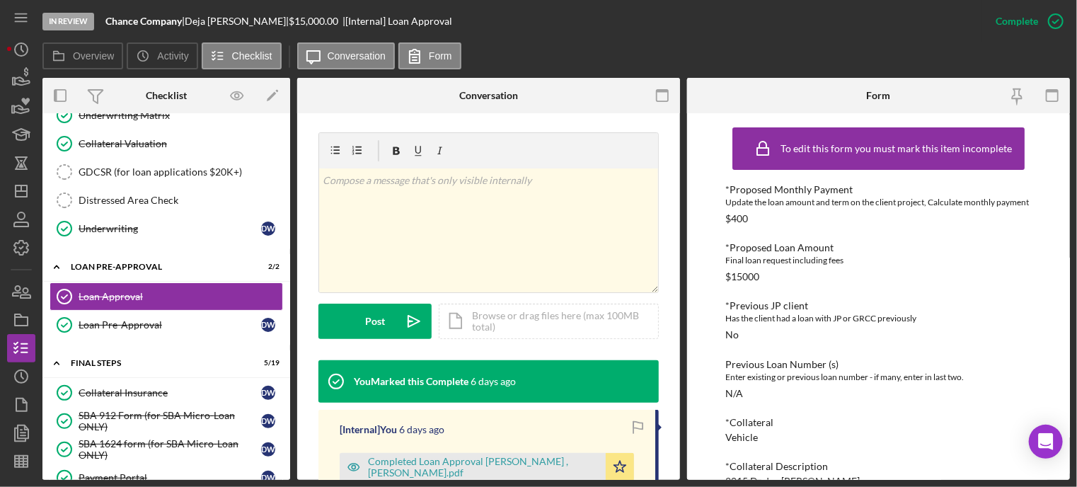
scroll to position [425, 0]
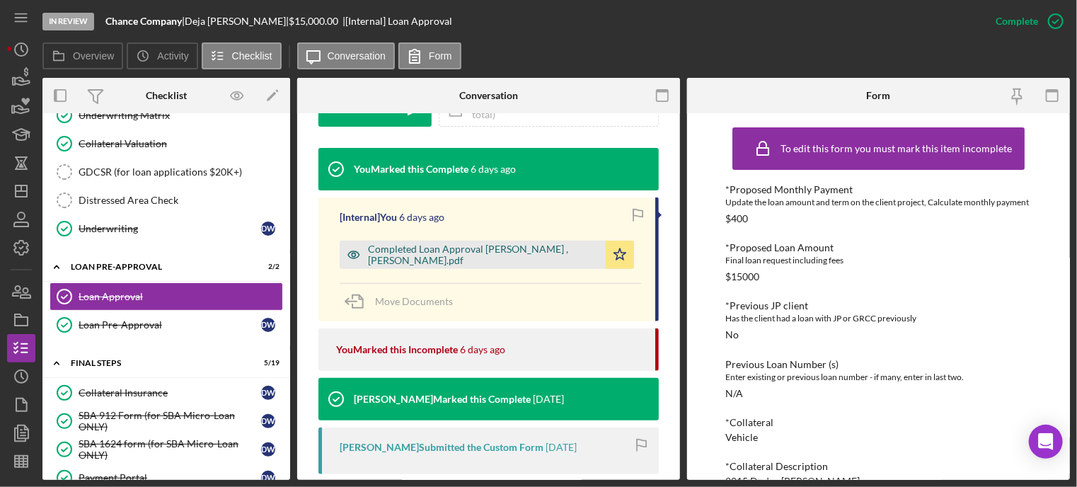
click at [428, 248] on div "Completed Loan Approval [PERSON_NAME] , [PERSON_NAME].pdf" at bounding box center [483, 255] width 231 height 23
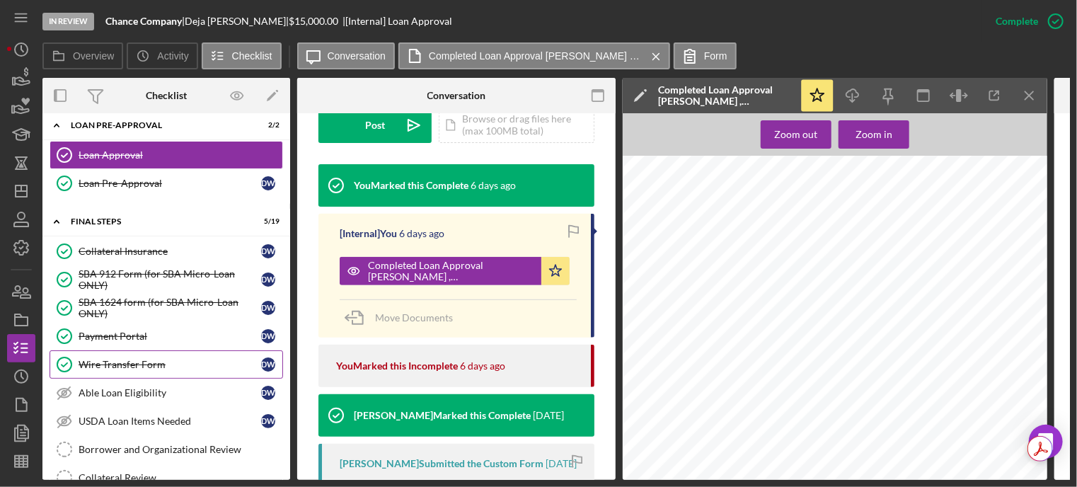
scroll to position [1175, 0]
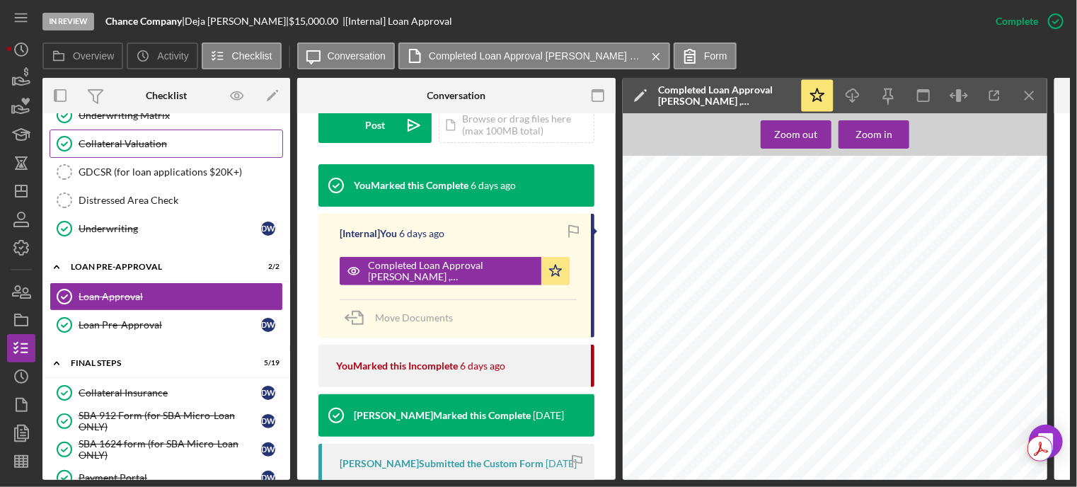
click at [119, 142] on link "Collateral Valuation Collateral Valuation" at bounding box center [167, 144] width 234 height 28
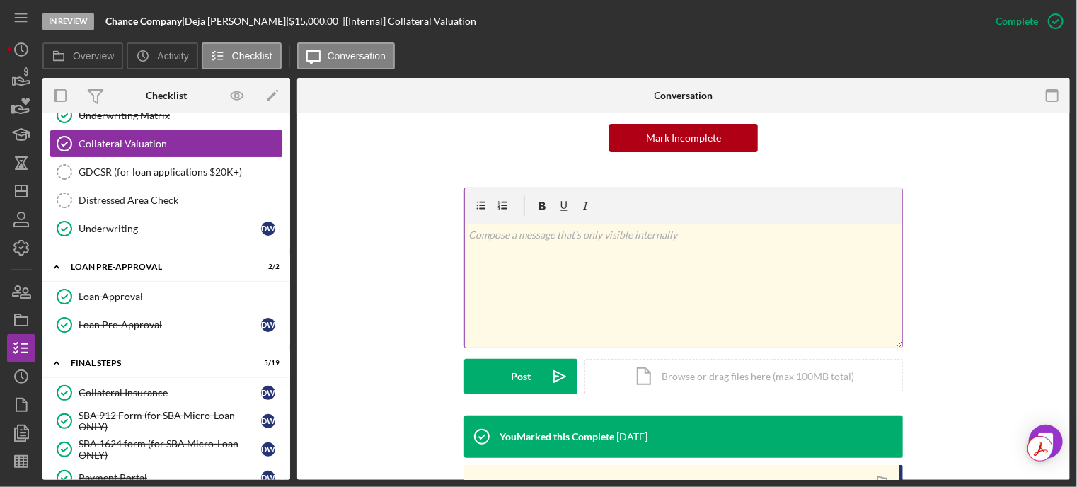
scroll to position [283, 0]
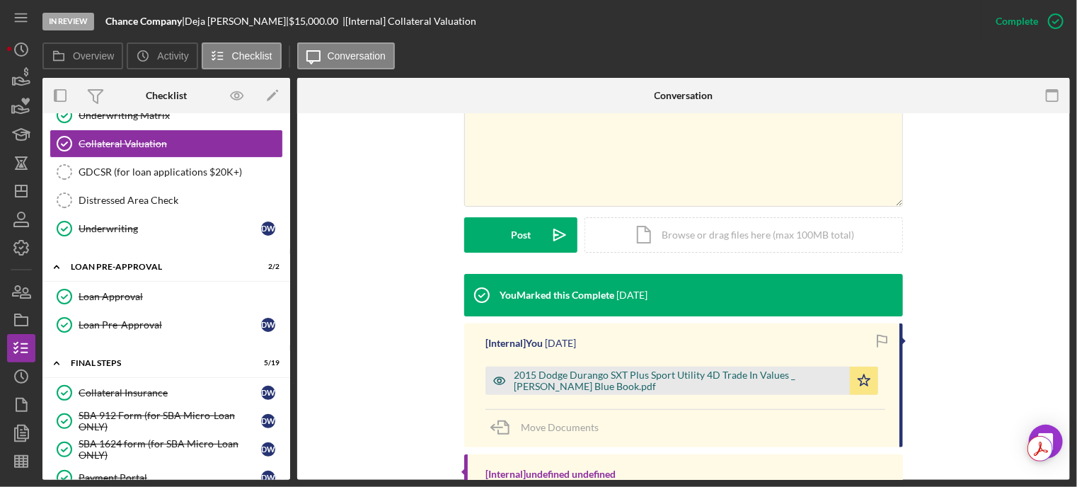
click at [601, 380] on div "2015 Dodge Durango SXT Plus Sport Utility 4D Trade In Values _ [PERSON_NAME] Bl…" at bounding box center [678, 381] width 329 height 23
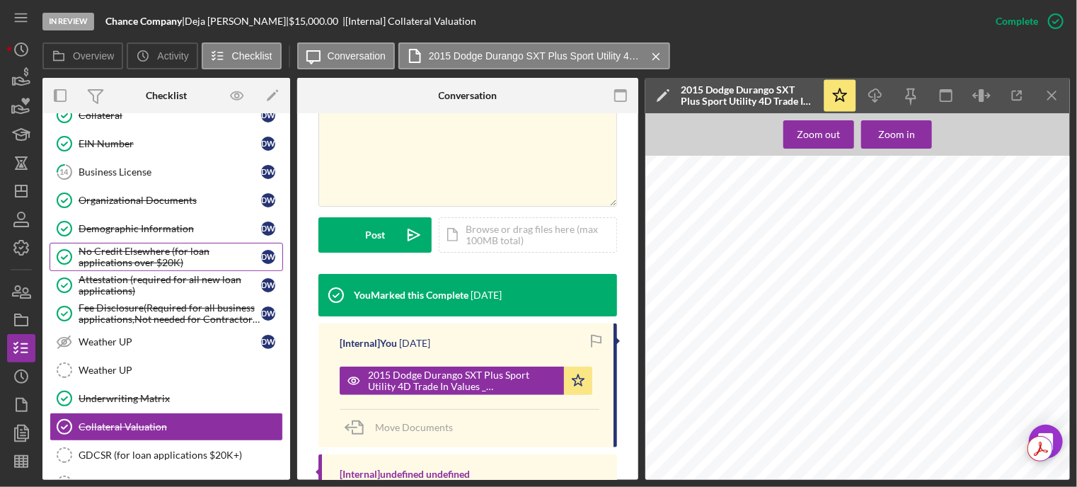
scroll to position [1034, 0]
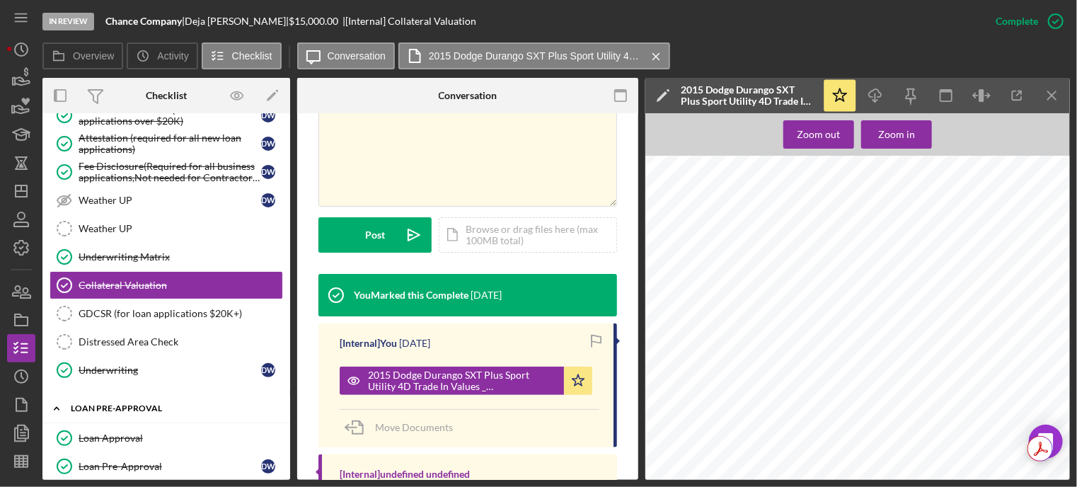
click at [127, 403] on div "Icon/Expander LOAN PRE-APPROVAL 2 / 2" at bounding box center [166, 408] width 248 height 29
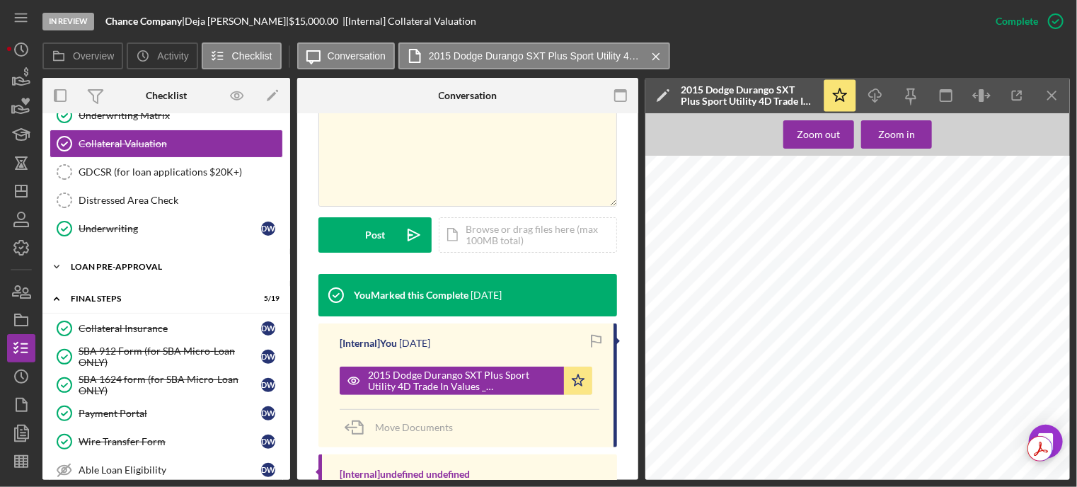
click at [129, 261] on div "Icon/Expander LOAN PRE-APPROVAL 2 / 2" at bounding box center [166, 267] width 248 height 28
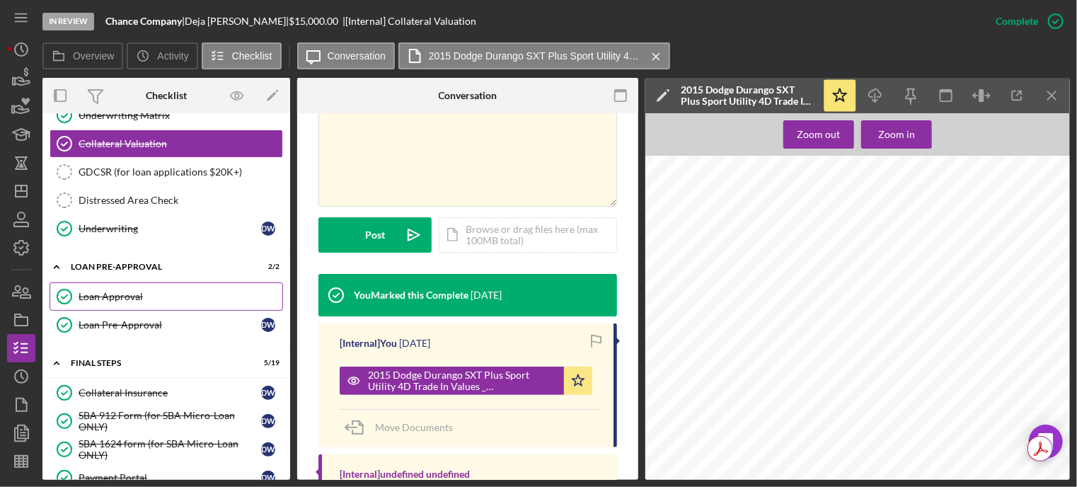
click at [127, 291] on div "Loan Approval" at bounding box center [181, 296] width 204 height 11
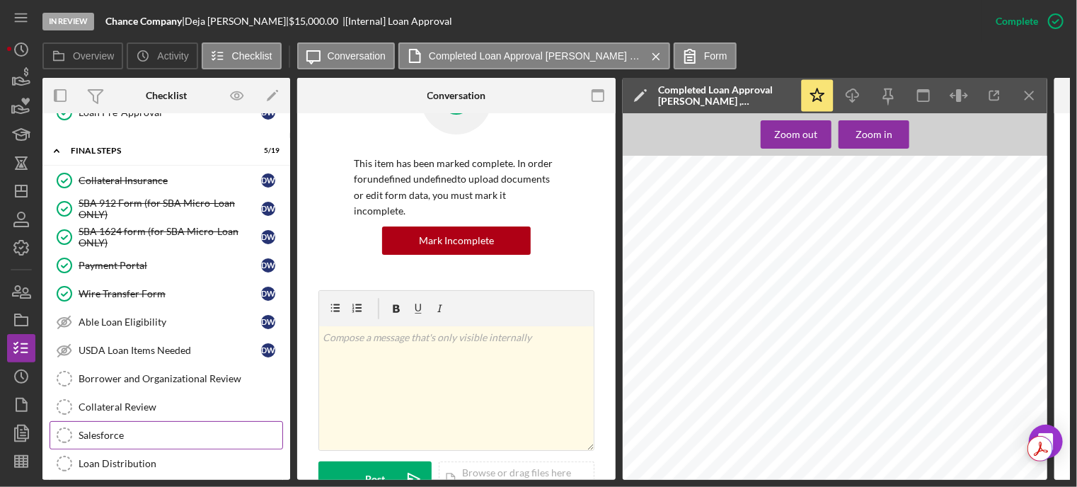
scroll to position [1529, 0]
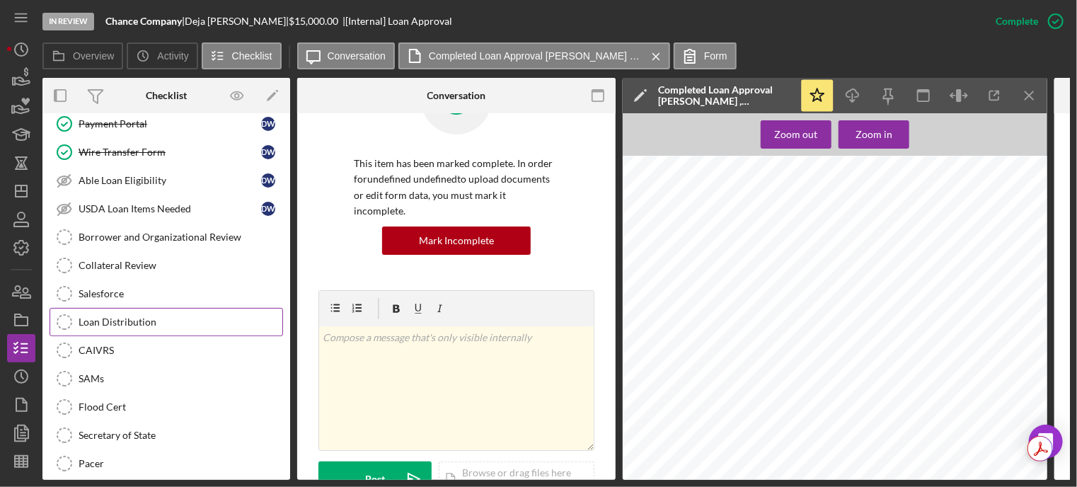
click at [133, 316] on div "Loan Distribution" at bounding box center [181, 321] width 204 height 11
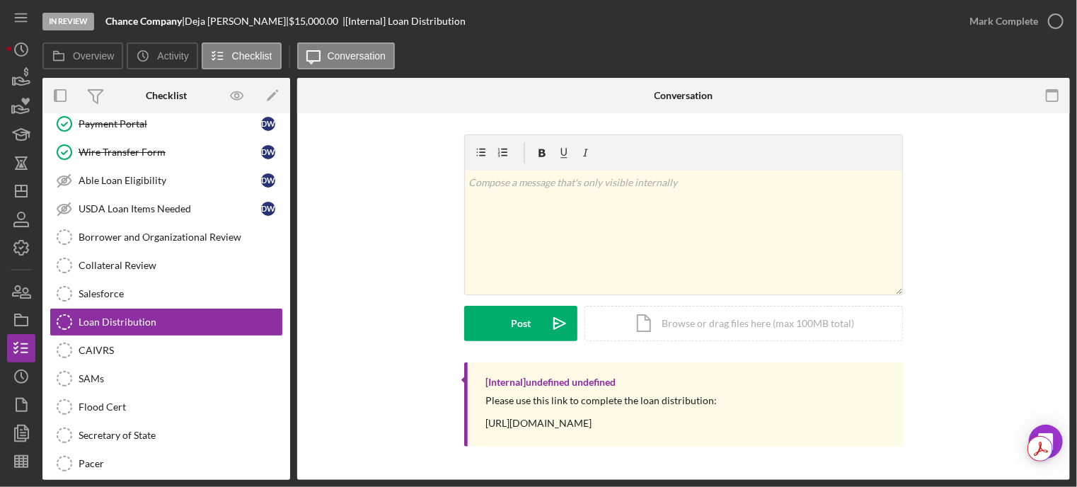
drag, startPoint x: 478, startPoint y: 425, endPoint x: 774, endPoint y: 427, distance: 296.6
click at [774, 427] on div "[Internal] undefined undefined Please use this link to complete the loan distri…" at bounding box center [683, 404] width 439 height 84
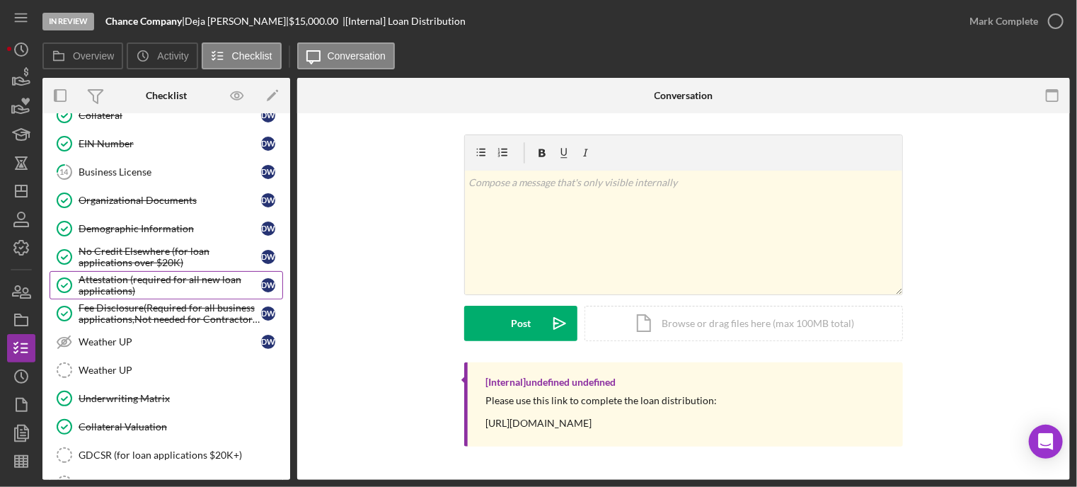
scroll to position [821, 0]
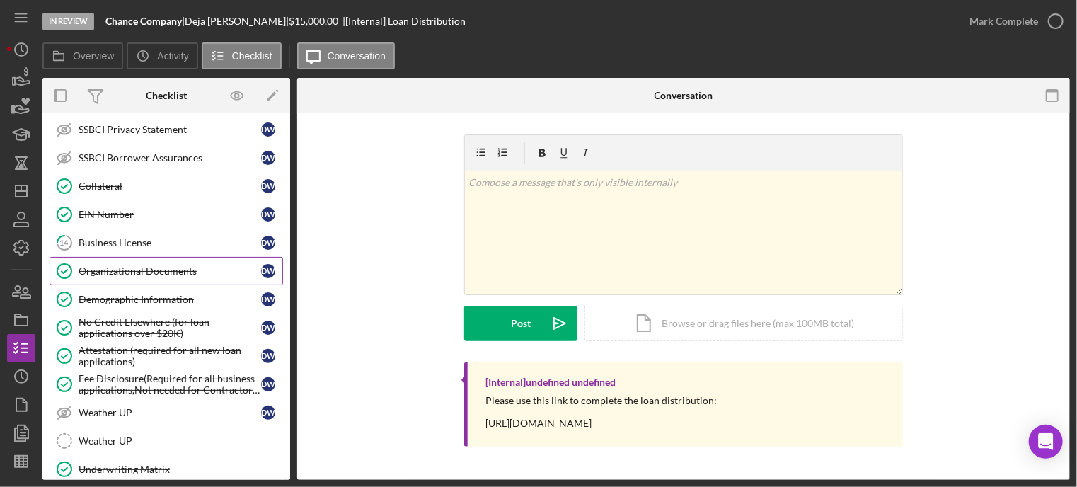
click at [133, 270] on link "Organizational Documents Organizational Documents D W" at bounding box center [167, 271] width 234 height 28
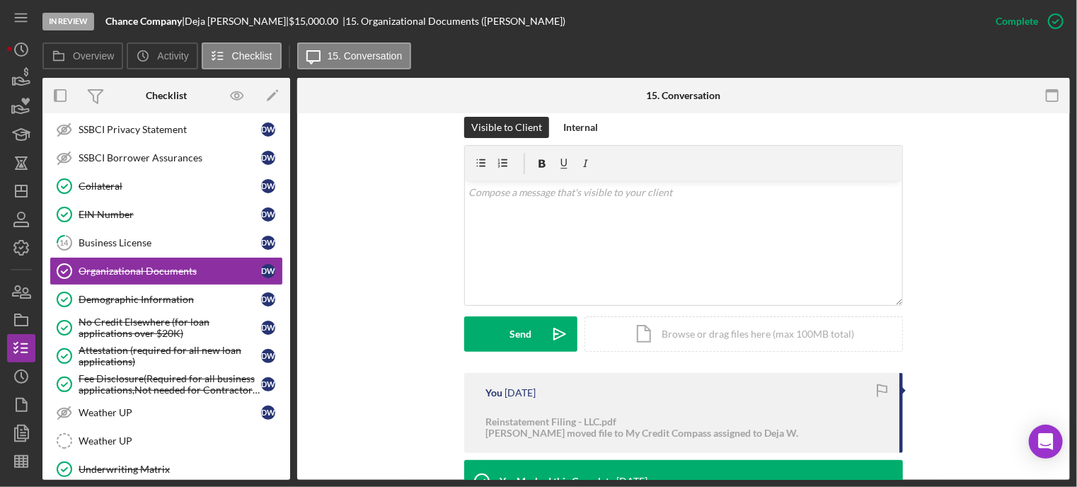
scroll to position [354, 0]
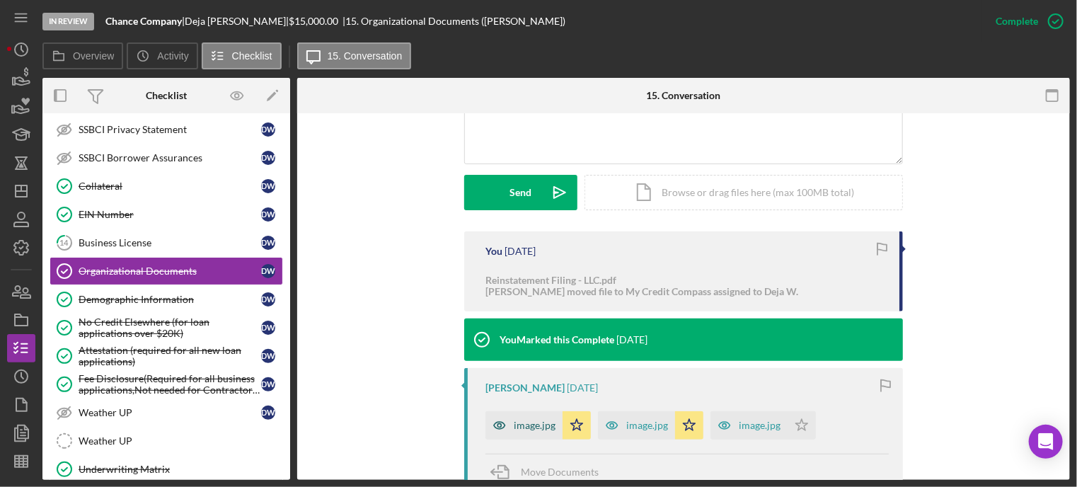
click at [510, 420] on icon "button" at bounding box center [500, 425] width 28 height 28
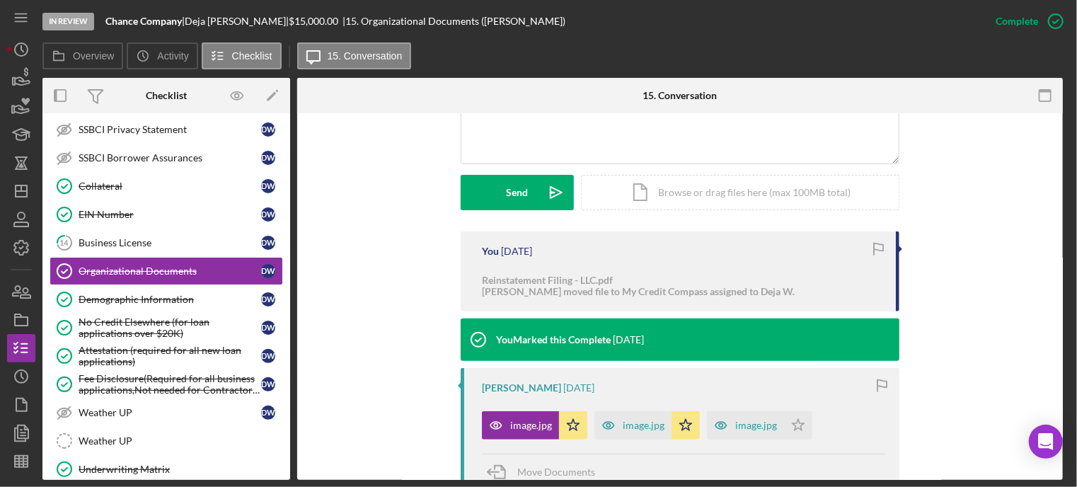
scroll to position [370, 0]
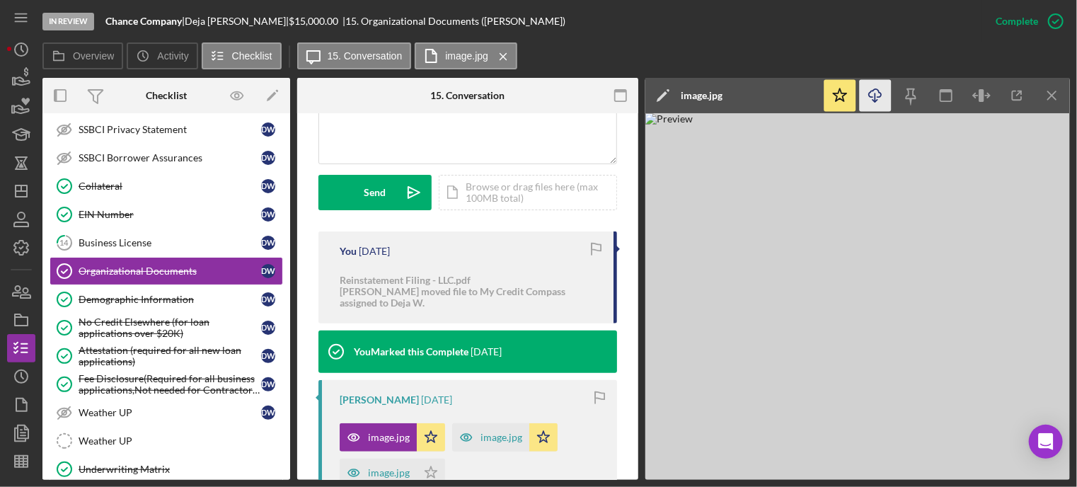
click at [879, 90] on icon "button" at bounding box center [875, 93] width 12 height 8
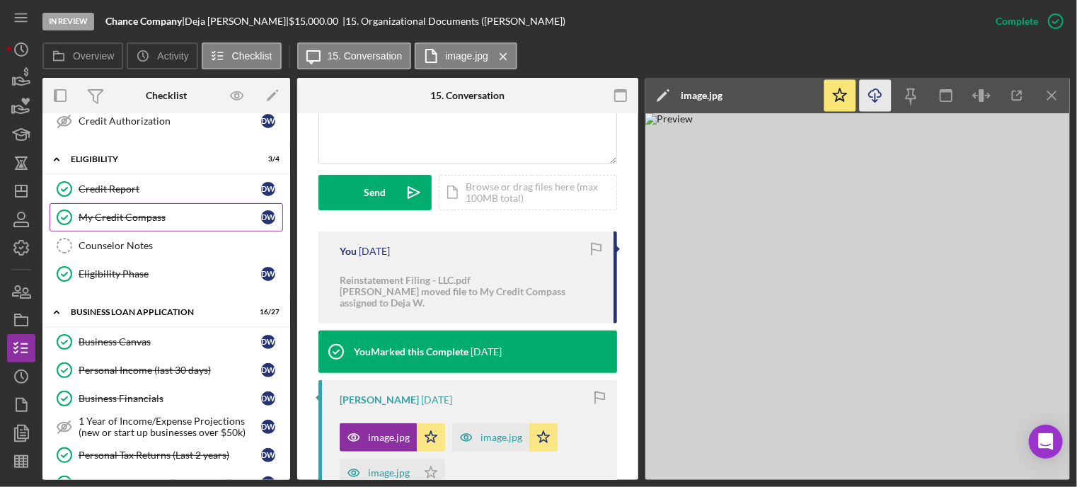
scroll to position [0, 0]
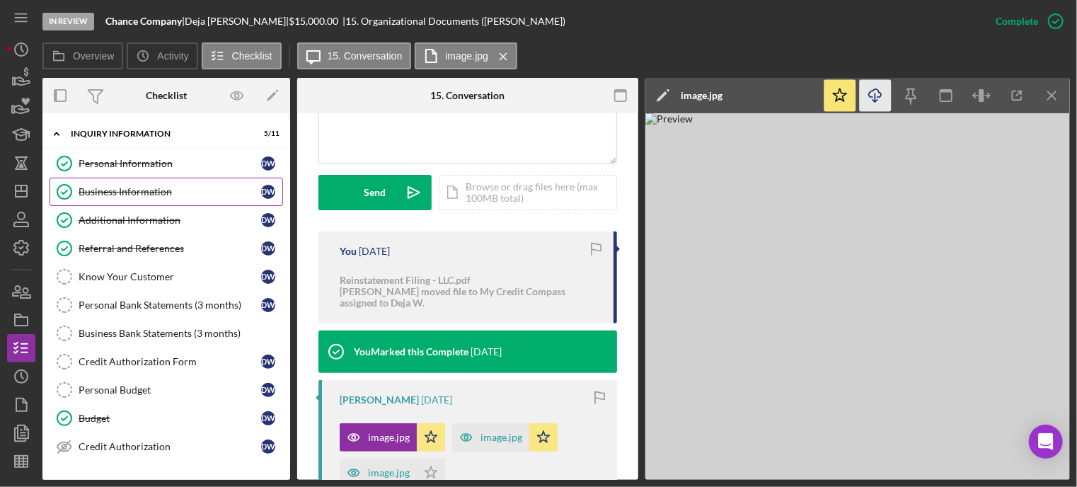
click at [118, 186] on div "Business Information" at bounding box center [170, 191] width 183 height 11
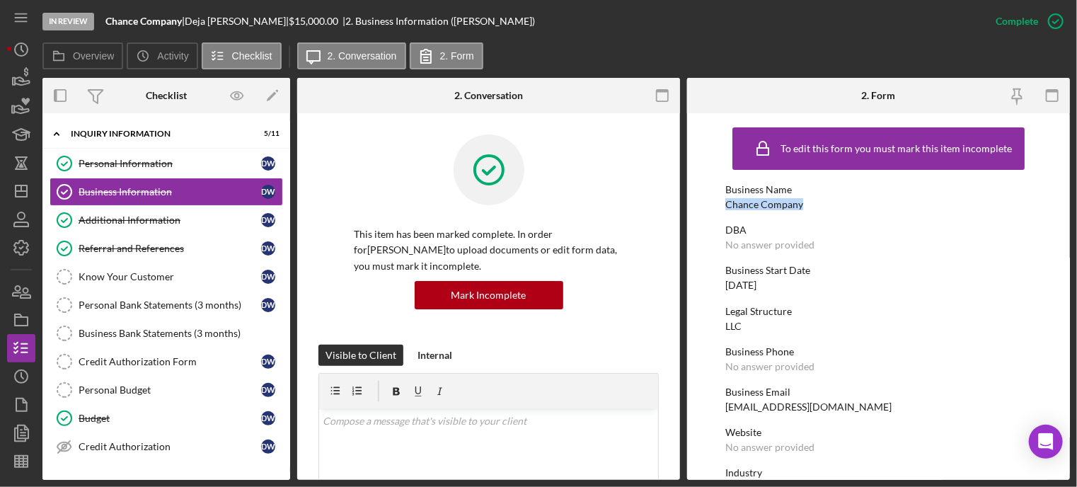
drag, startPoint x: 728, startPoint y: 203, endPoint x: 804, endPoint y: 202, distance: 76.5
click at [804, 202] on div "Business Name Chance Company" at bounding box center [879, 197] width 307 height 26
copy div "Chance Company"
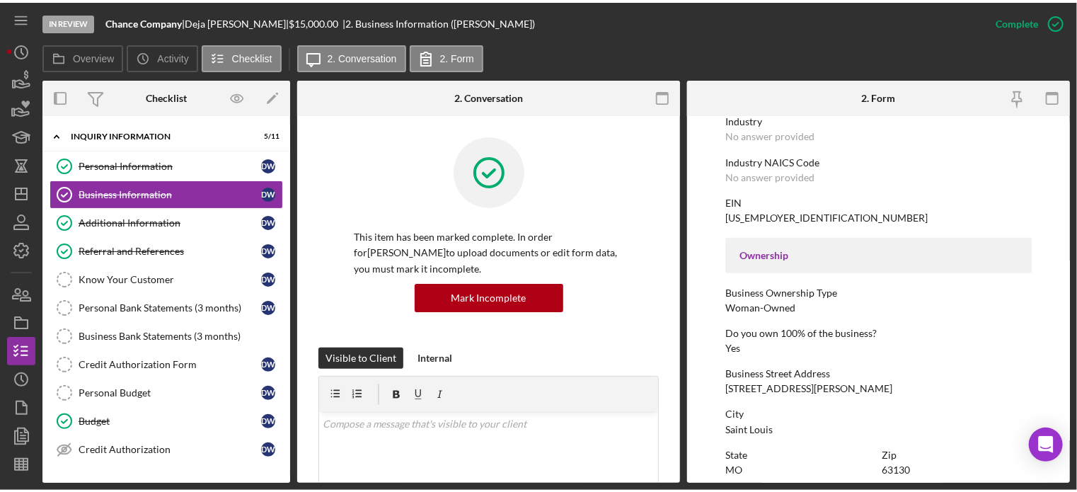
scroll to position [425, 0]
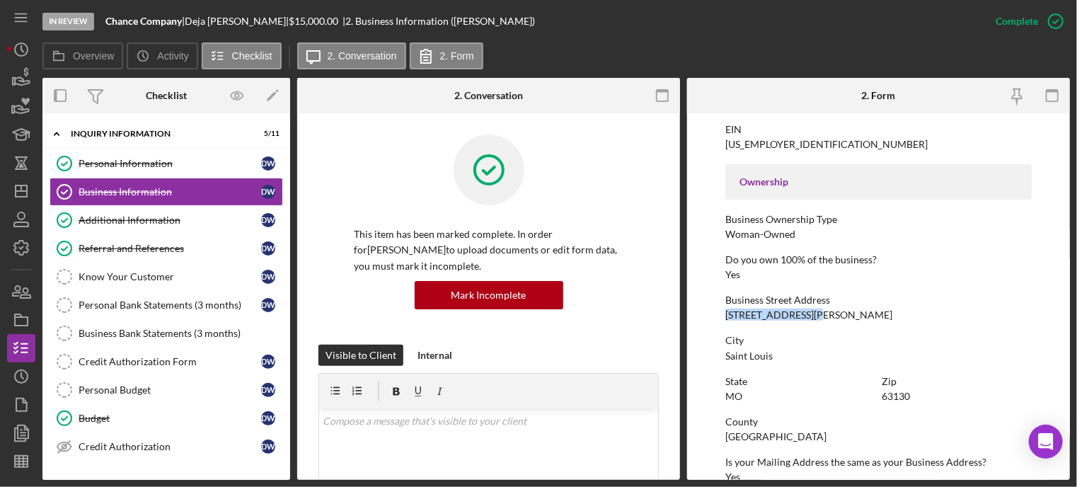
drag, startPoint x: 719, startPoint y: 319, endPoint x: 814, endPoint y: 312, distance: 95.1
click at [814, 311] on form "To edit this form you must mark this item incomplete Business Name Chance Compa…" at bounding box center [878, 296] width 383 height 367
copy div "[STREET_ADDRESS][PERSON_NAME]"
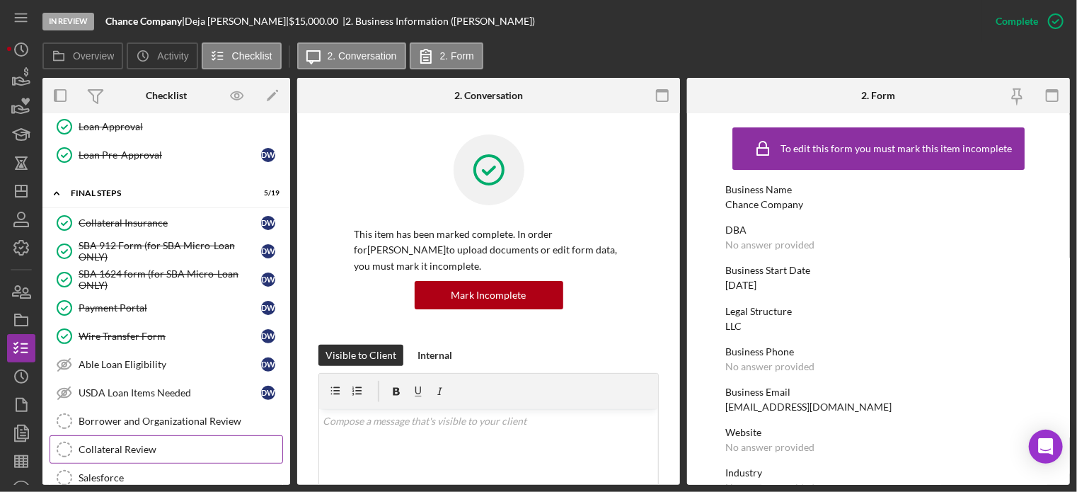
scroll to position [1416, 0]
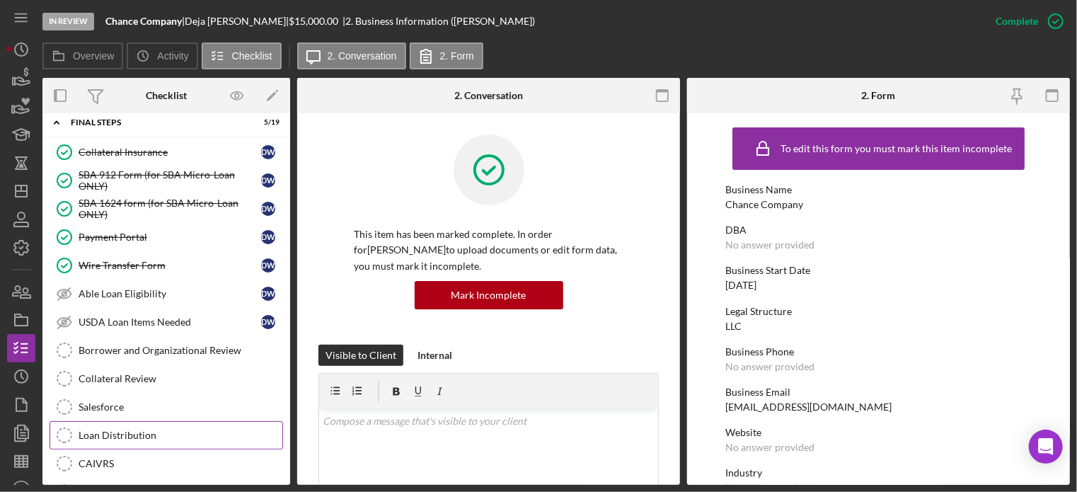
click at [100, 430] on div "Loan Distribution" at bounding box center [181, 435] width 204 height 11
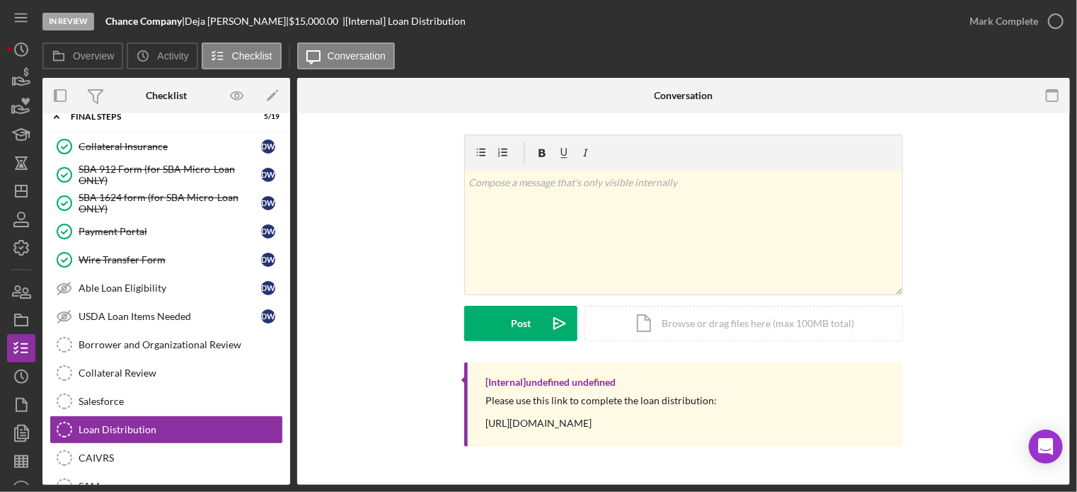
scroll to position [1351, 0]
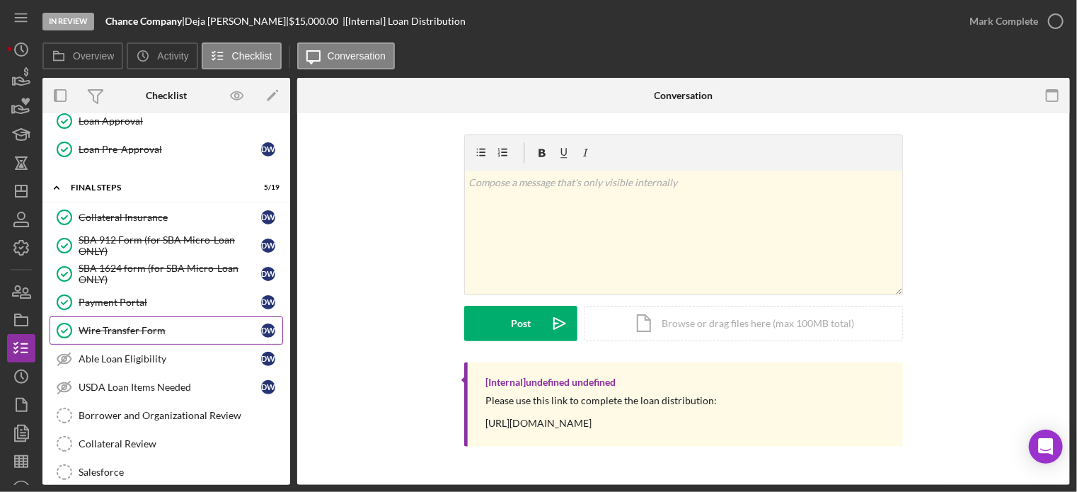
click at [115, 325] on div "Wire Transfer Form" at bounding box center [170, 330] width 183 height 11
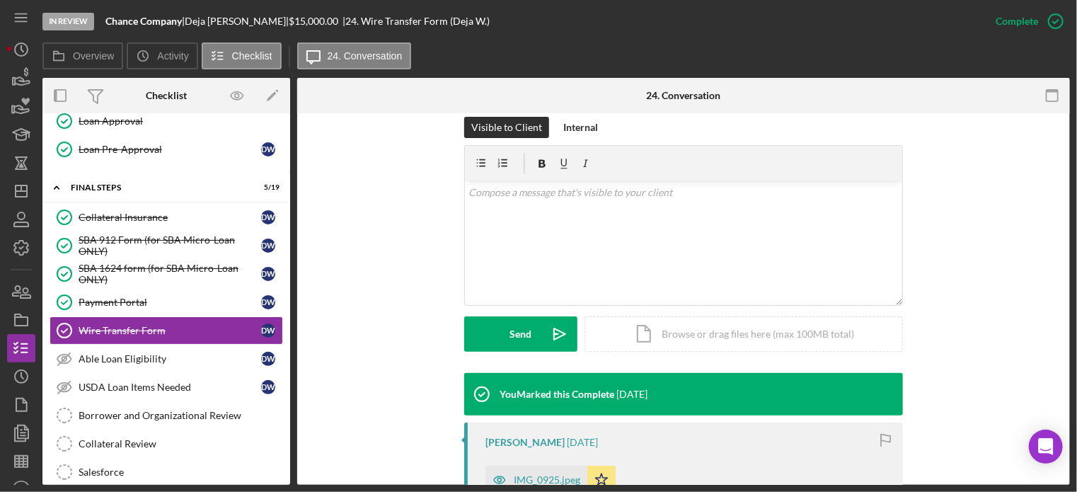
scroll to position [354, 0]
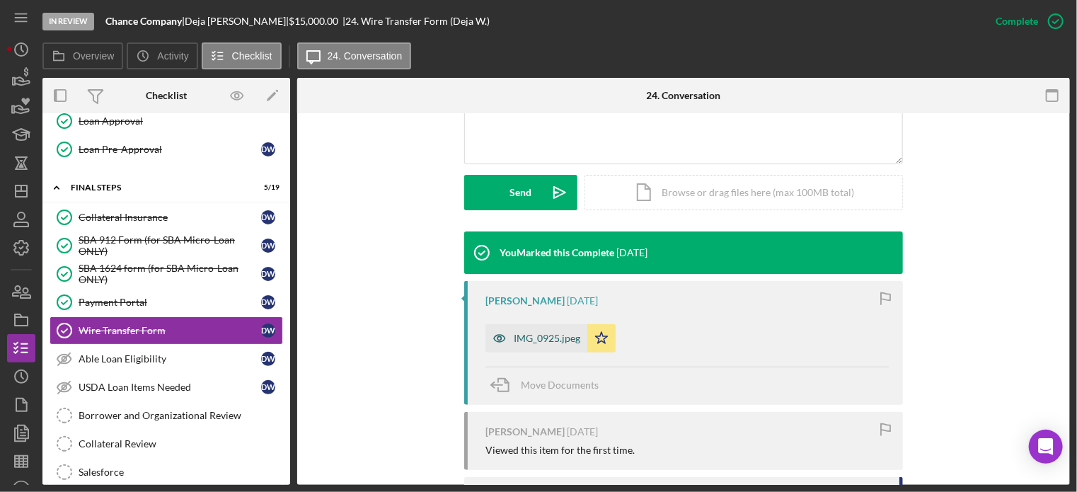
click at [538, 341] on div "IMG_0925.jpeg" at bounding box center [547, 338] width 67 height 11
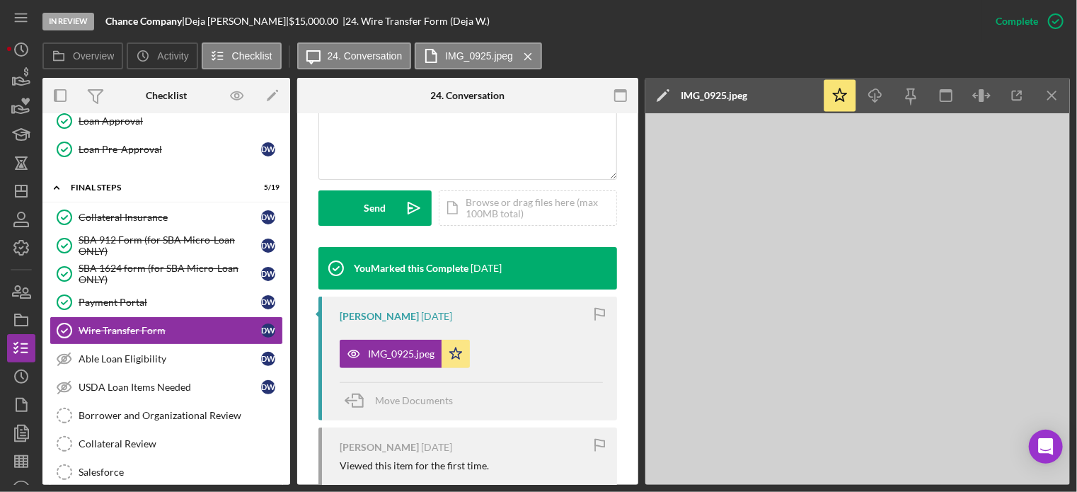
scroll to position [370, 0]
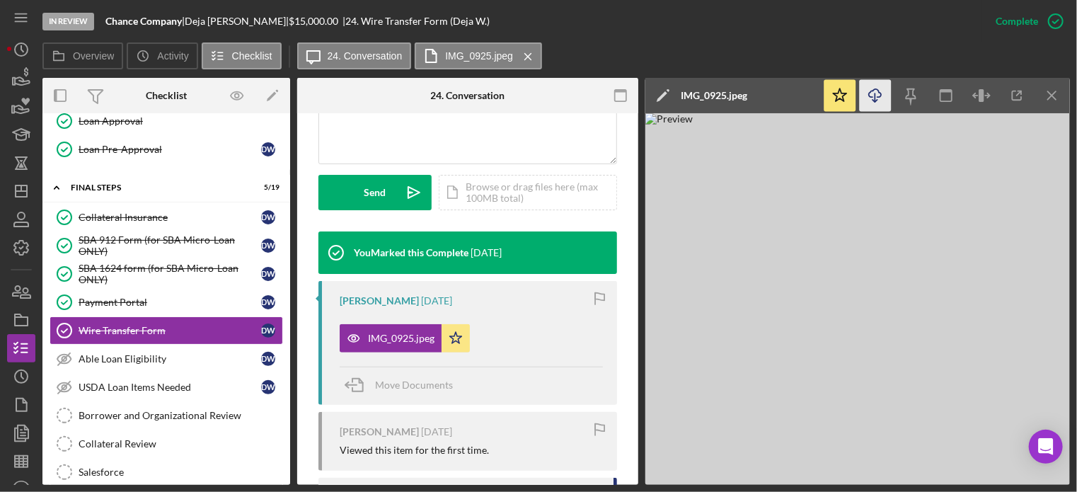
click at [871, 96] on icon "Icon/Download" at bounding box center [876, 96] width 32 height 32
drag, startPoint x: 1027, startPoint y: 314, endPoint x: 1015, endPoint y: 308, distance: 13.3
click at [1027, 314] on img at bounding box center [858, 299] width 425 height 372
click at [1028, 311] on img at bounding box center [858, 299] width 425 height 372
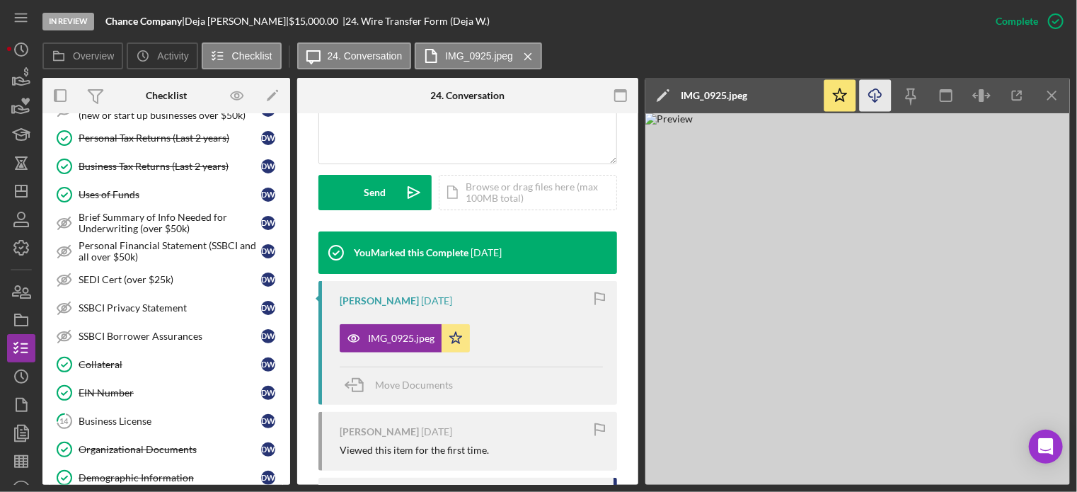
scroll to position [572, 0]
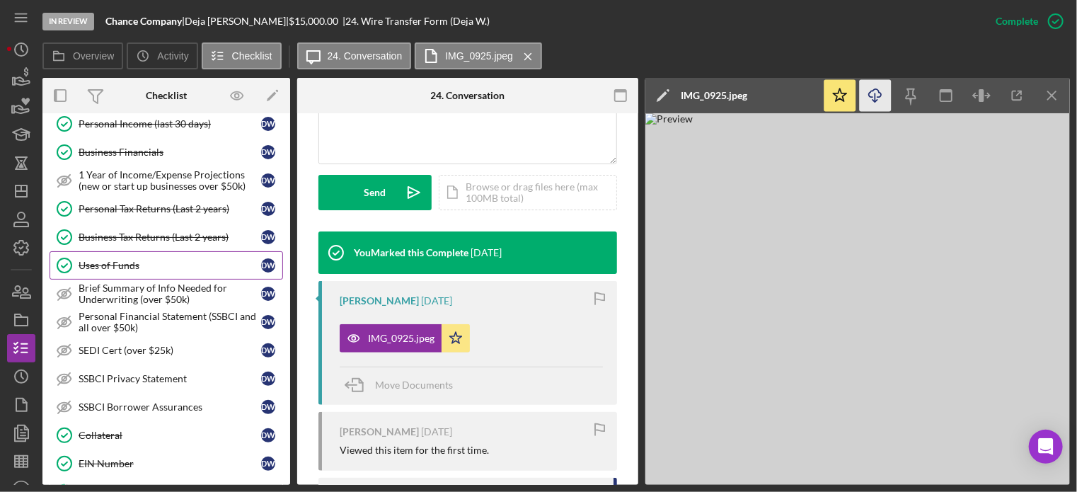
click at [153, 260] on div "Uses of Funds" at bounding box center [170, 265] width 183 height 11
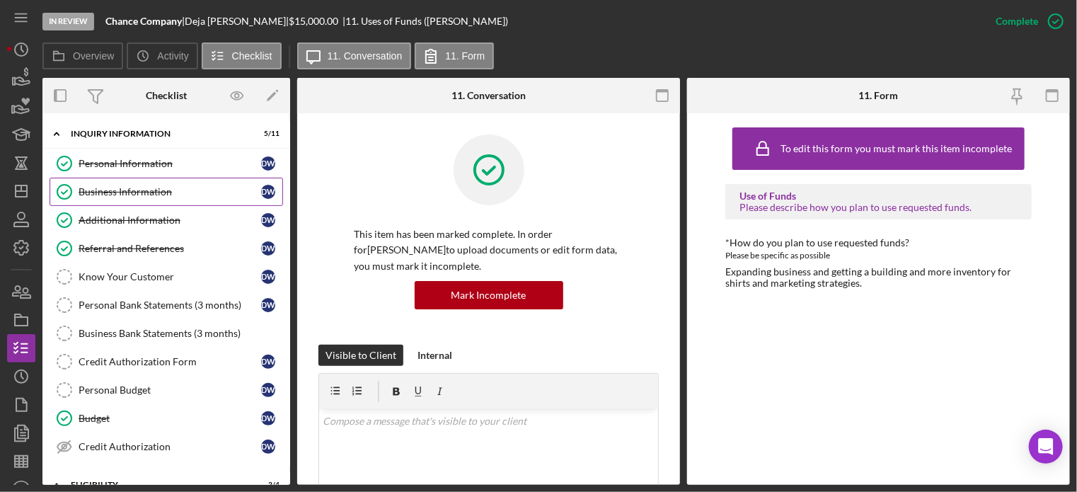
click at [133, 199] on link "Business Information Business Information D W" at bounding box center [167, 192] width 234 height 28
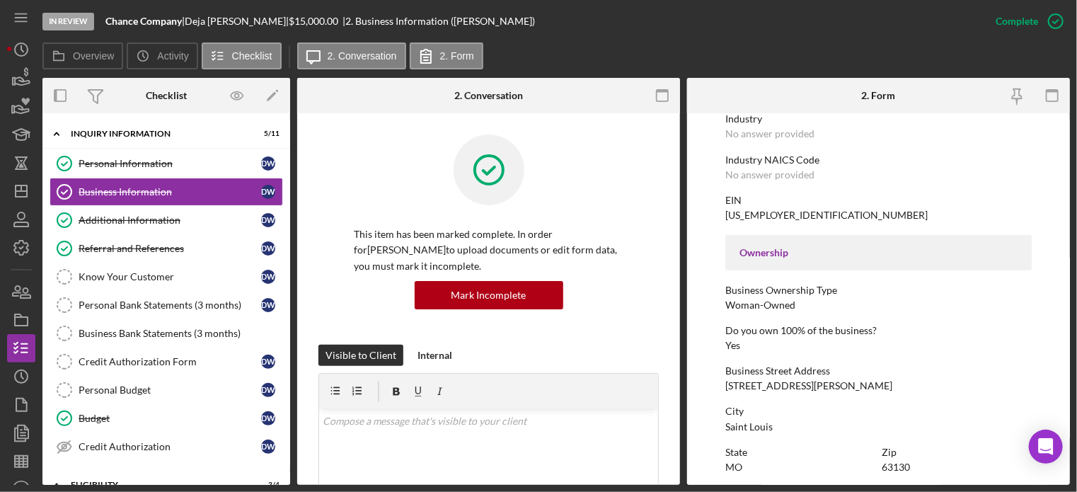
scroll to position [425, 0]
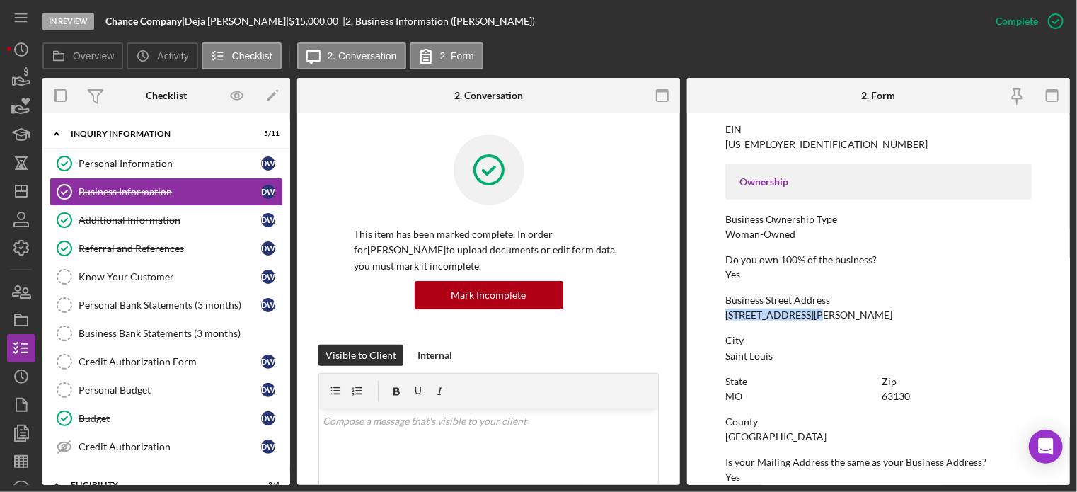
drag, startPoint x: 719, startPoint y: 316, endPoint x: 818, endPoint y: 319, distance: 98.5
click at [818, 319] on form "To edit this form you must mark this item incomplete Business Name Chance Compa…" at bounding box center [878, 299] width 383 height 372
copy div "[STREET_ADDRESS][PERSON_NAME]"
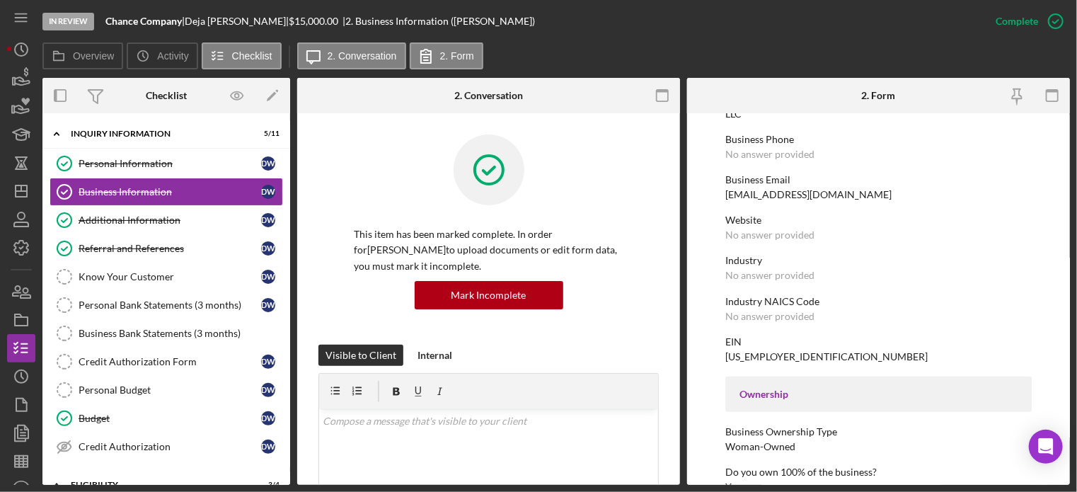
scroll to position [0, 0]
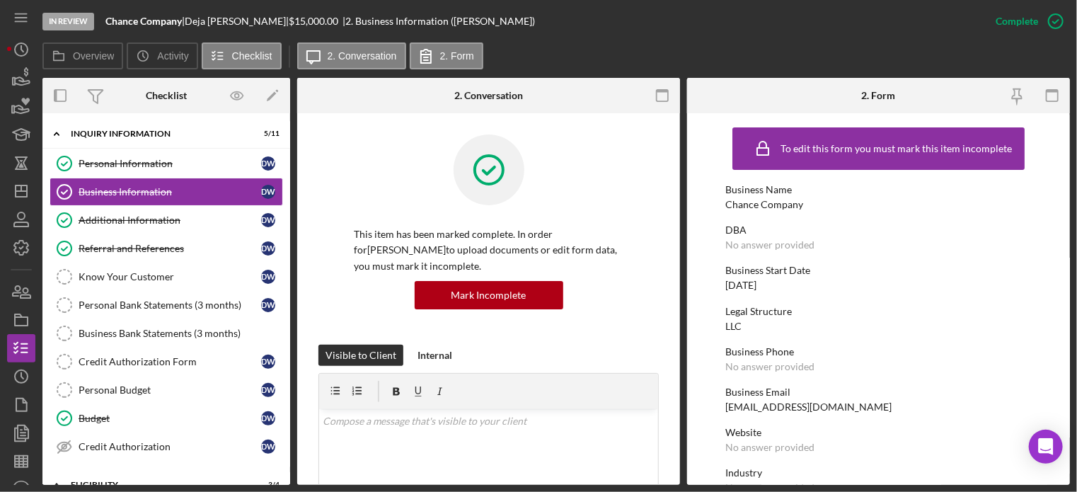
drag, startPoint x: 723, startPoint y: 285, endPoint x: 782, endPoint y: 282, distance: 59.5
click at [782, 282] on form "To edit this form you must mark this item incomplete Business Name Chance Compa…" at bounding box center [878, 299] width 383 height 372
copy div "[DATE]"
click at [118, 244] on div "Referral and References" at bounding box center [170, 248] width 183 height 11
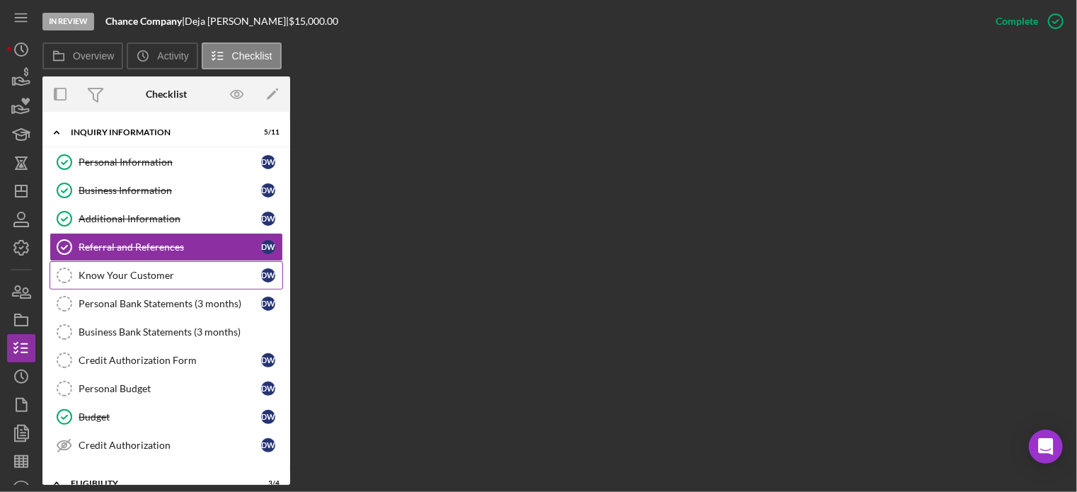
click at [118, 271] on div "Know Your Customer" at bounding box center [170, 275] width 183 height 11
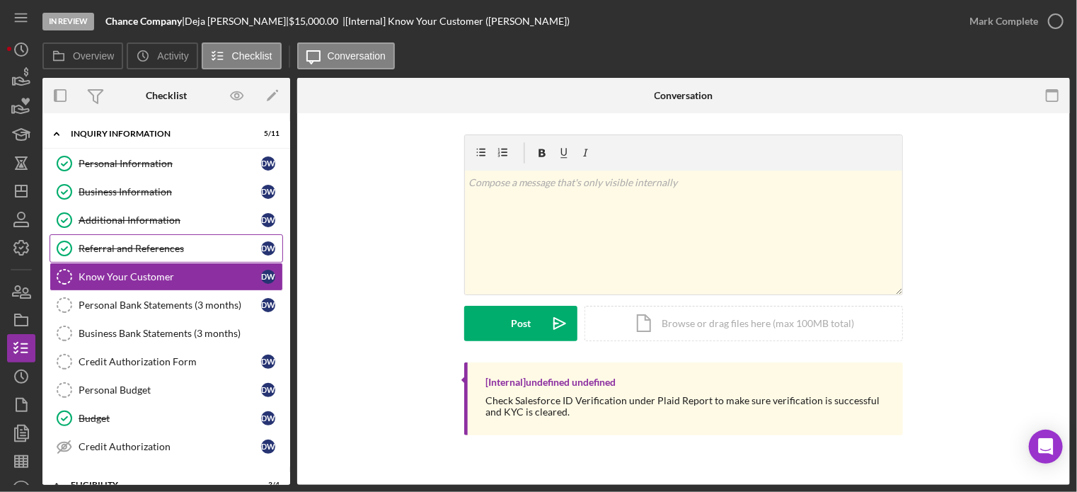
click at [111, 246] on div "Referral and References" at bounding box center [170, 248] width 183 height 11
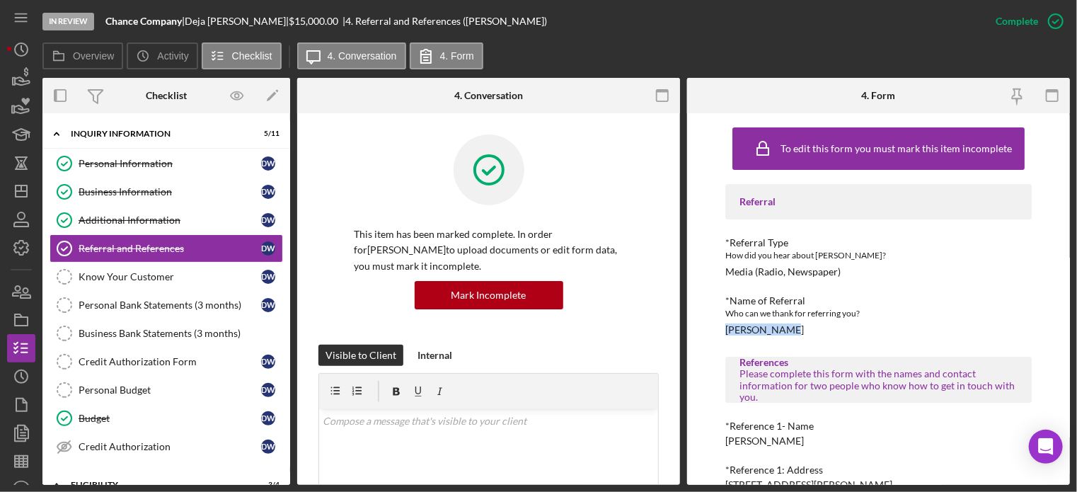
drag, startPoint x: 726, startPoint y: 328, endPoint x: 790, endPoint y: 327, distance: 63.7
click at [790, 327] on div "*Name of Referral Who can we thank for referring you? [PERSON_NAME]" at bounding box center [879, 315] width 307 height 40
copy div "[PERSON_NAME]"
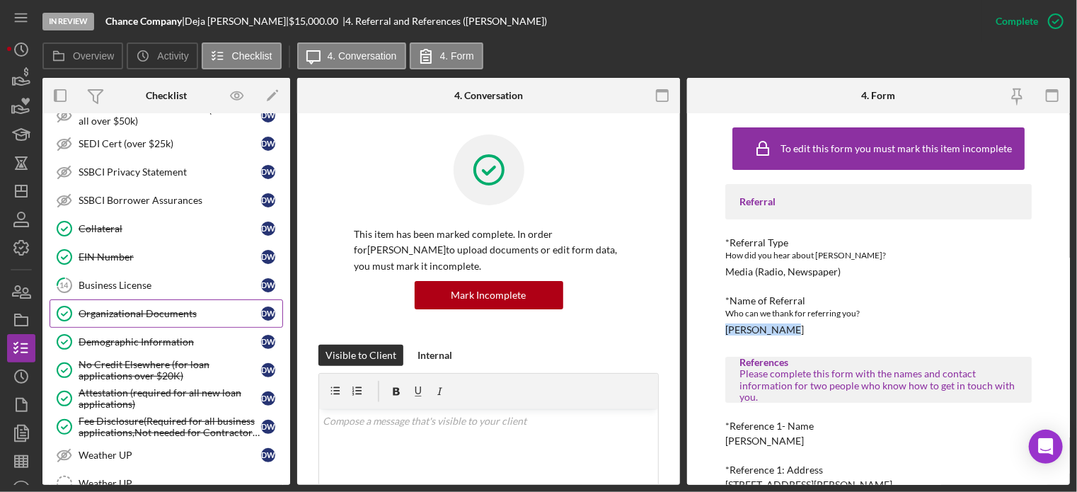
scroll to position [850, 0]
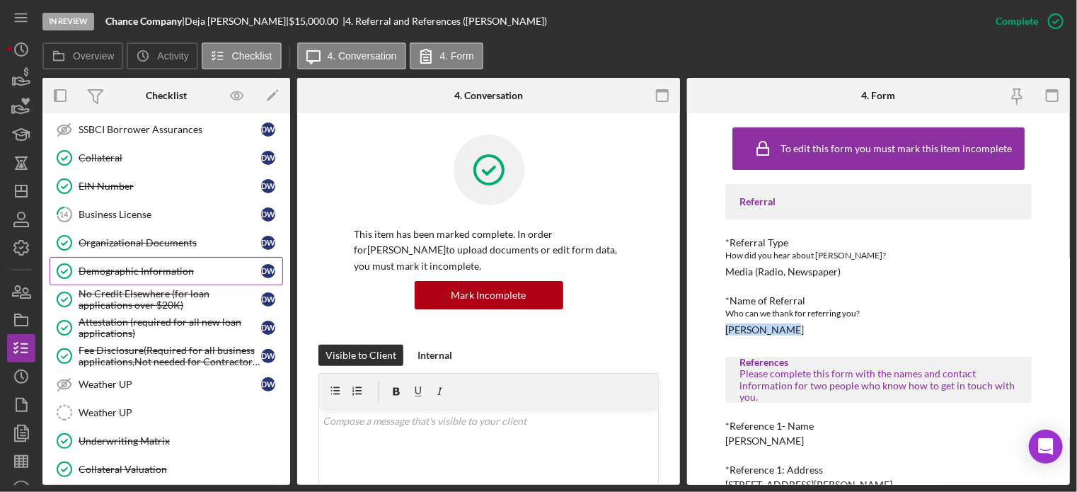
click at [137, 268] on link "Demographic Information Demographic Information D W" at bounding box center [167, 271] width 234 height 28
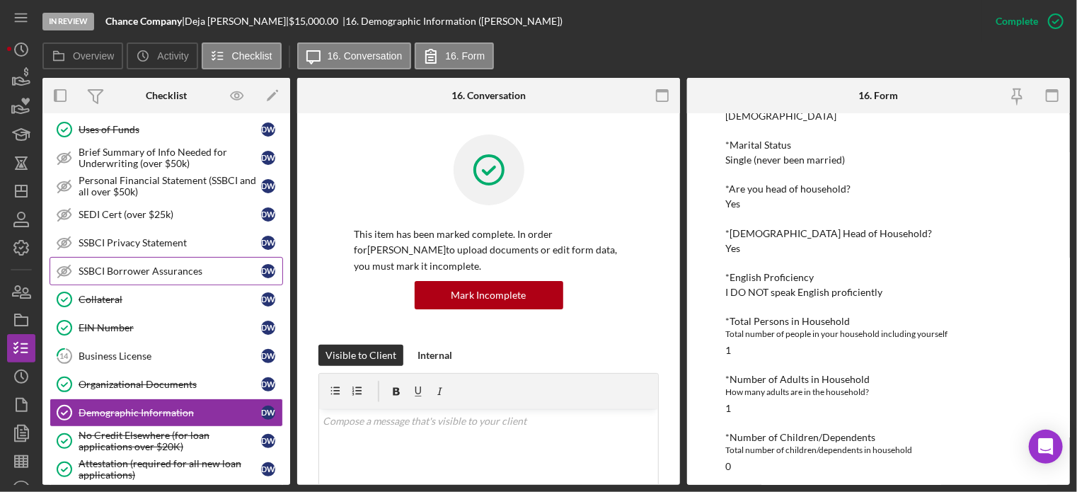
scroll to position [425, 0]
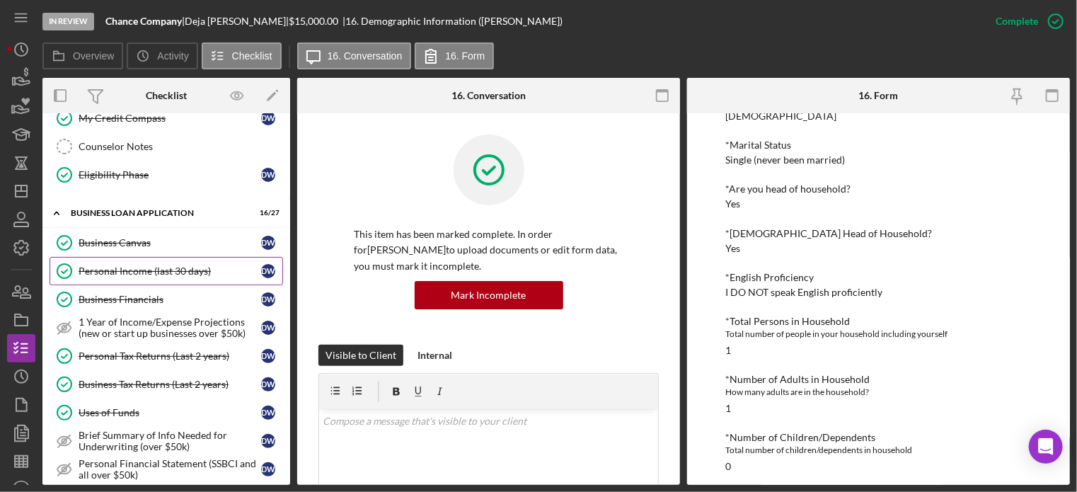
click at [147, 265] on div "Personal Income (last 30 days)" at bounding box center [170, 270] width 183 height 11
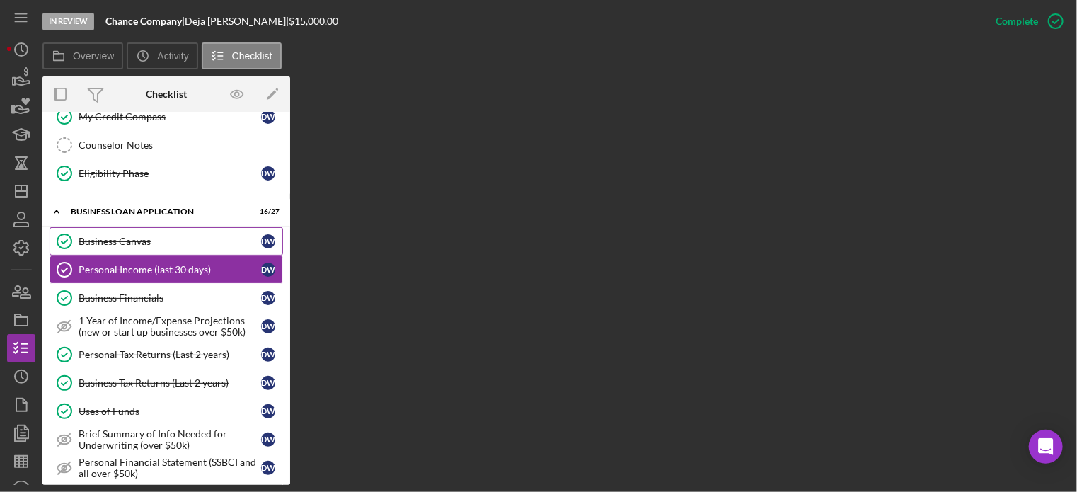
click at [112, 236] on div "Business Canvas" at bounding box center [170, 241] width 183 height 11
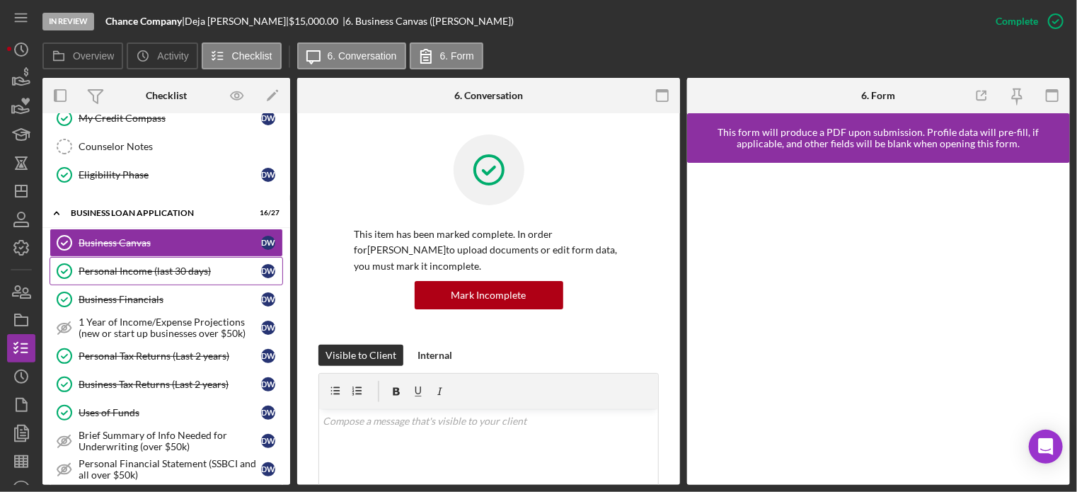
click at [111, 265] on div "Personal Income (last 30 days)" at bounding box center [170, 270] width 183 height 11
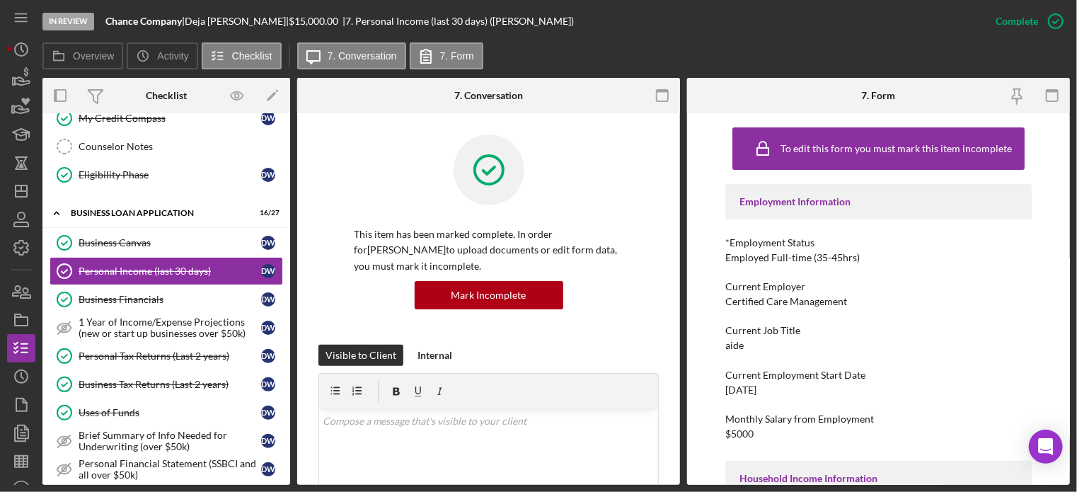
drag, startPoint x: 720, startPoint y: 391, endPoint x: 782, endPoint y: 387, distance: 62.4
click at [782, 387] on div "To edit this form you must mark this item incomplete Employment Information *Em…" at bounding box center [878, 299] width 383 height 372
copy div "[DATE]"
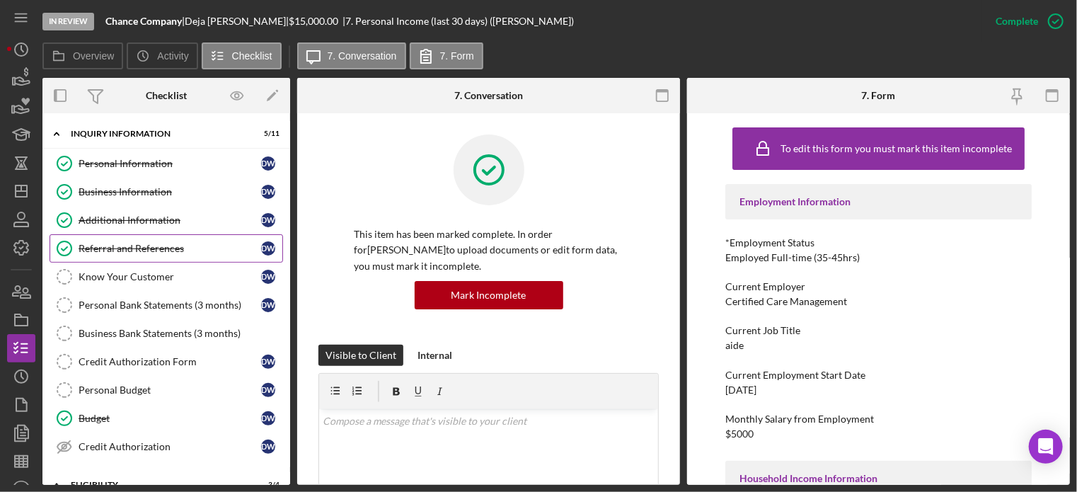
click at [116, 246] on div "Referral and References" at bounding box center [170, 248] width 183 height 11
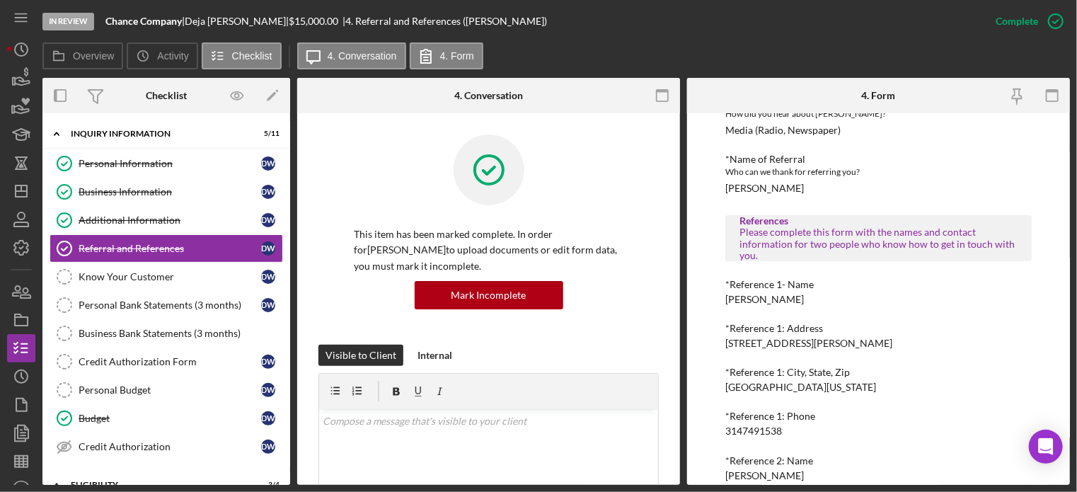
scroll to position [212, 0]
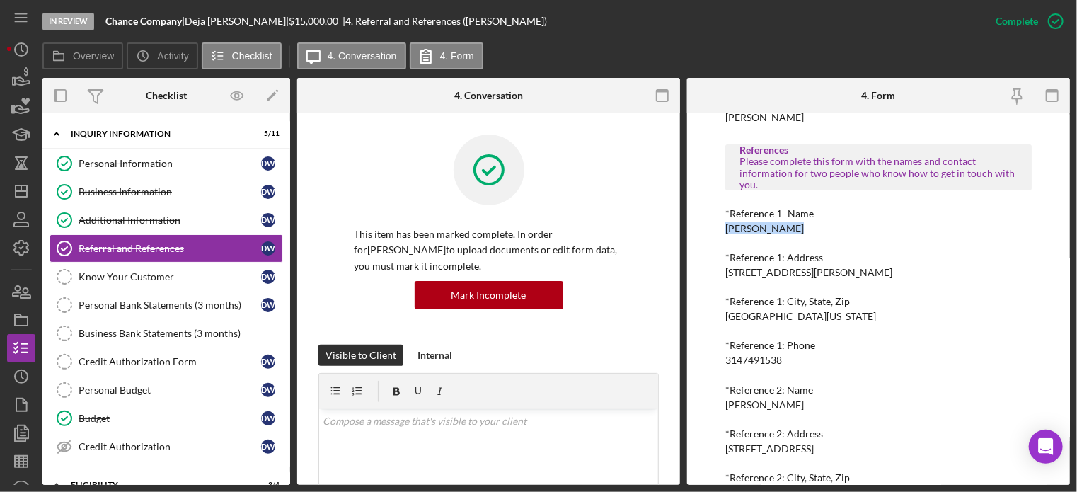
drag, startPoint x: 723, startPoint y: 234, endPoint x: 790, endPoint y: 232, distance: 67.3
click at [790, 232] on div "To edit this form you must mark this item incomplete Referral *Referral Type Ho…" at bounding box center [878, 299] width 383 height 372
copy div "[PERSON_NAME]"
drag, startPoint x: 722, startPoint y: 359, endPoint x: 782, endPoint y: 358, distance: 59.5
click at [783, 358] on div "To edit this form you must mark this item incomplete Referral *Referral Type Ho…" at bounding box center [878, 299] width 383 height 372
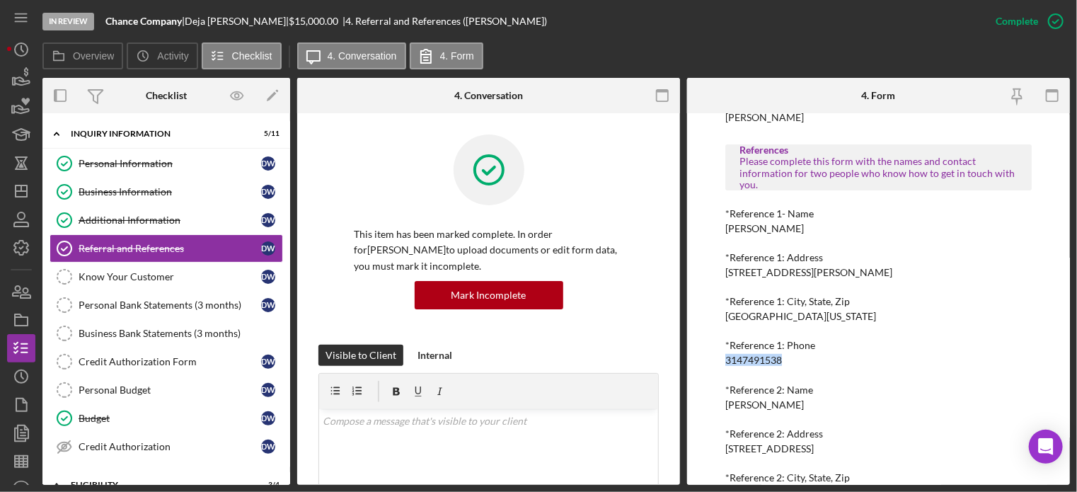
copy div "3147491538"
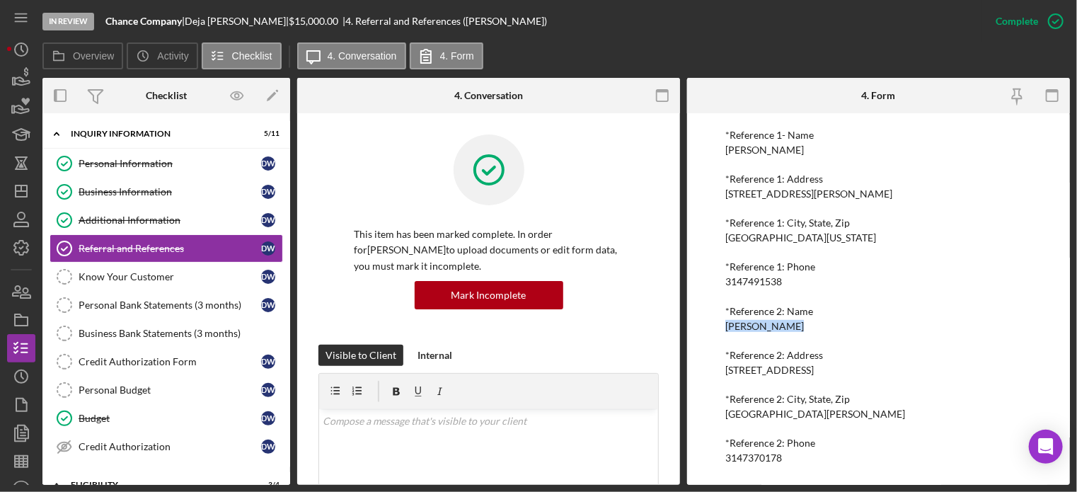
drag, startPoint x: 723, startPoint y: 327, endPoint x: 787, endPoint y: 327, distance: 63.7
click at [787, 327] on div "To edit this form you must mark this item incomplete Referral *Referral Type Ho…" at bounding box center [878, 299] width 383 height 372
drag, startPoint x: 726, startPoint y: 455, endPoint x: 803, endPoint y: 460, distance: 76.6
click at [803, 460] on div "*Reference 2: Phone [PHONE_NUMBER]" at bounding box center [879, 450] width 307 height 26
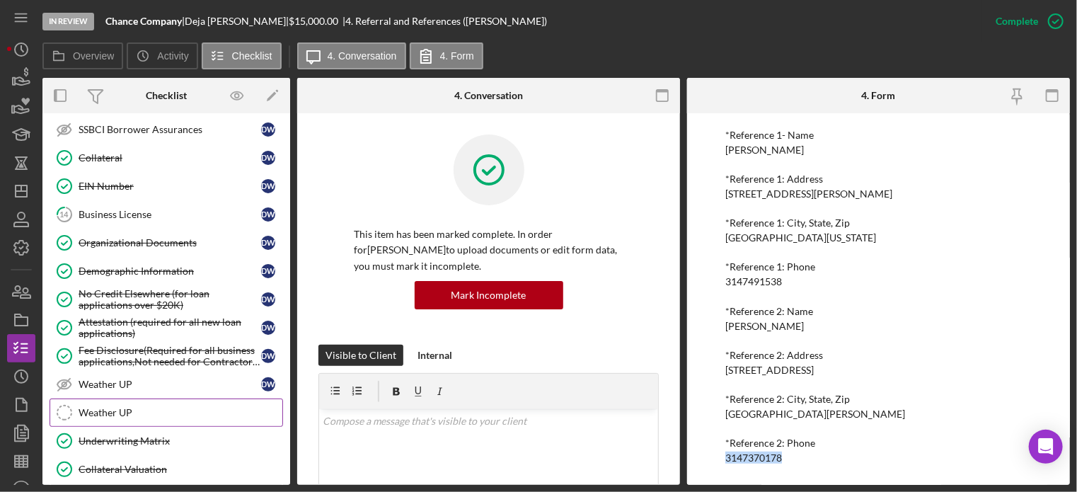
scroll to position [920, 0]
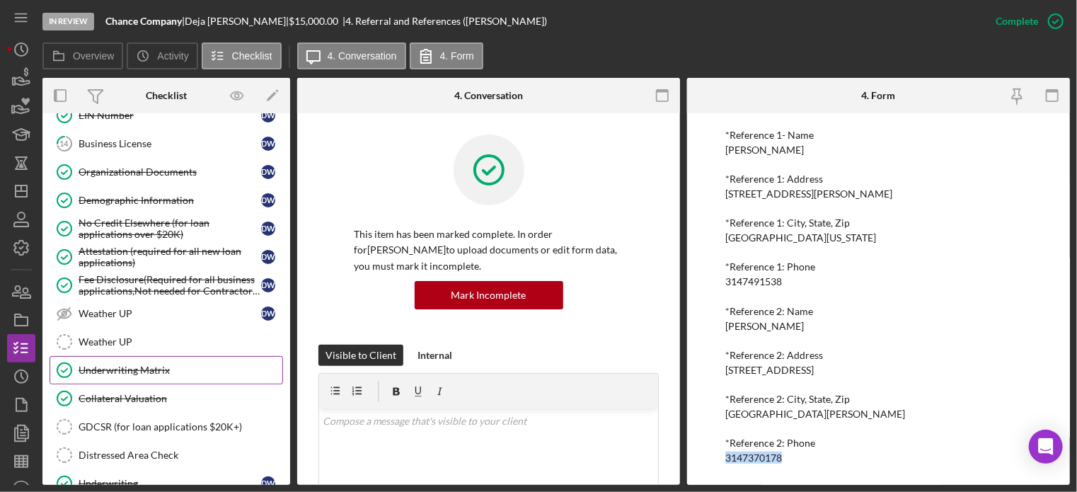
click at [142, 365] on div "Underwriting Matrix" at bounding box center [181, 370] width 204 height 11
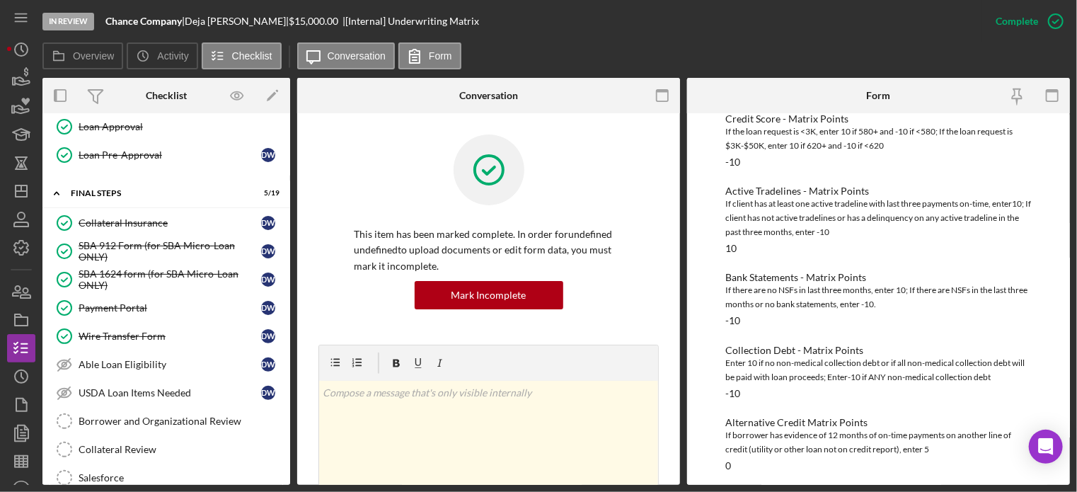
scroll to position [1487, 0]
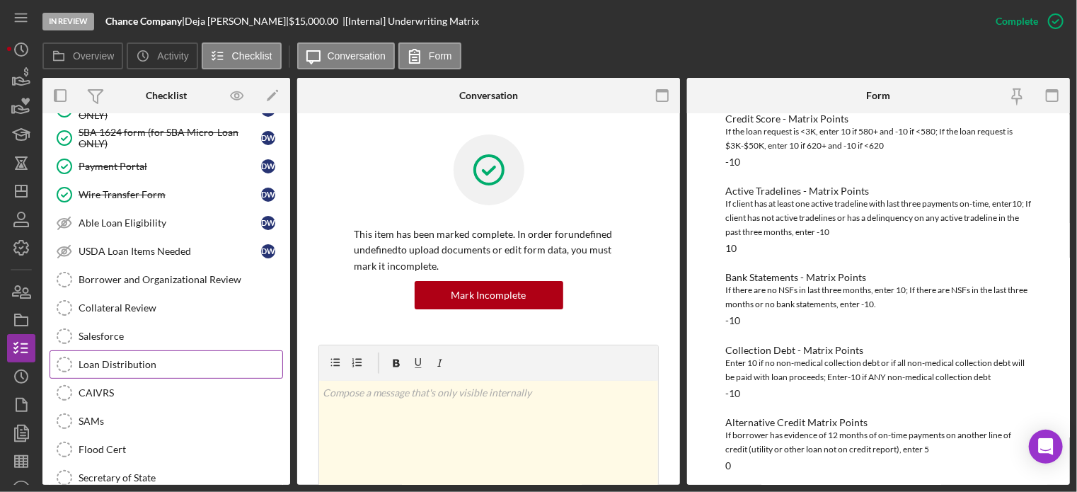
click at [141, 359] on div "Loan Distribution" at bounding box center [181, 364] width 204 height 11
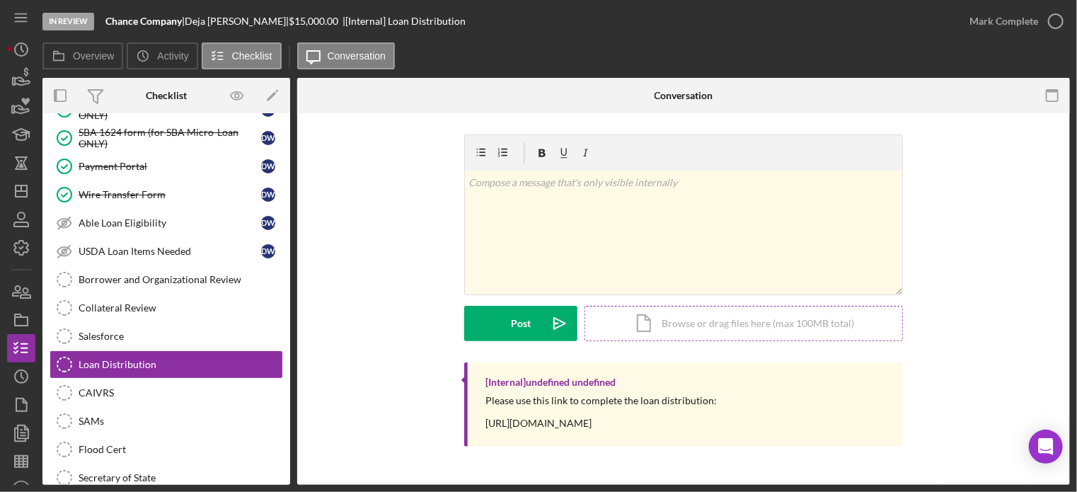
click at [738, 321] on div "Icon/Document Browse or drag files here (max 100MB total) Tap to choose files o…" at bounding box center [744, 323] width 319 height 35
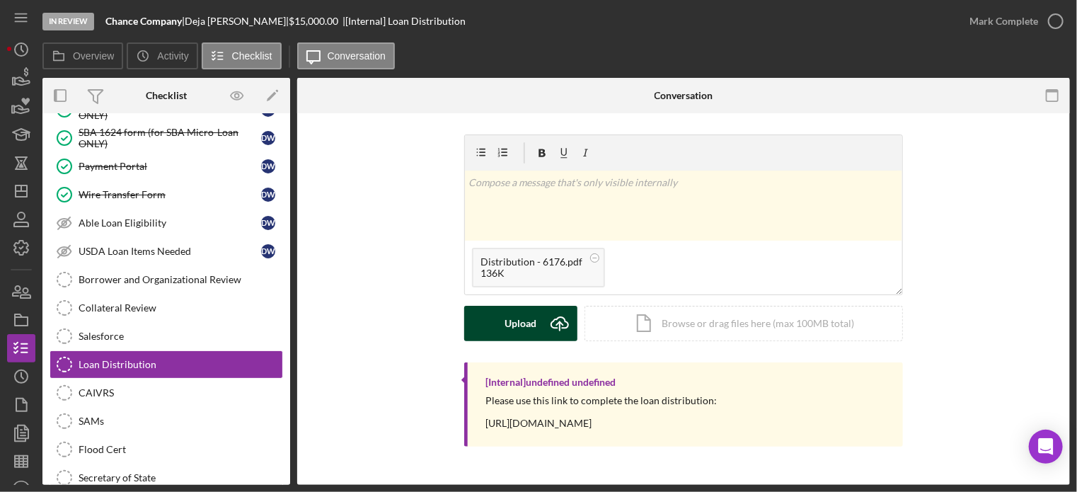
click at [496, 331] on button "Upload Icon/Upload" at bounding box center [520, 323] width 113 height 35
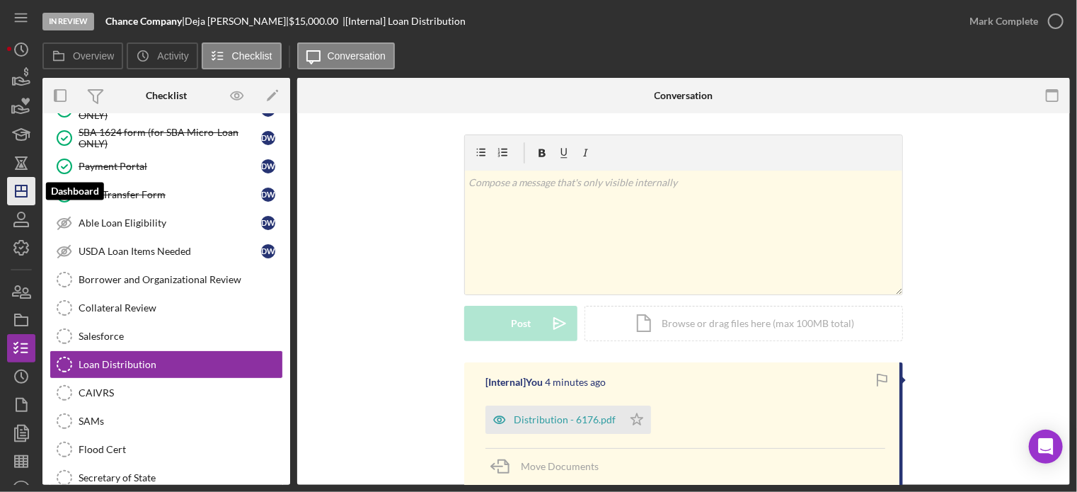
click at [28, 188] on icon "Icon/Dashboard" at bounding box center [21, 190] width 35 height 35
